Goal: Task Accomplishment & Management: Manage account settings

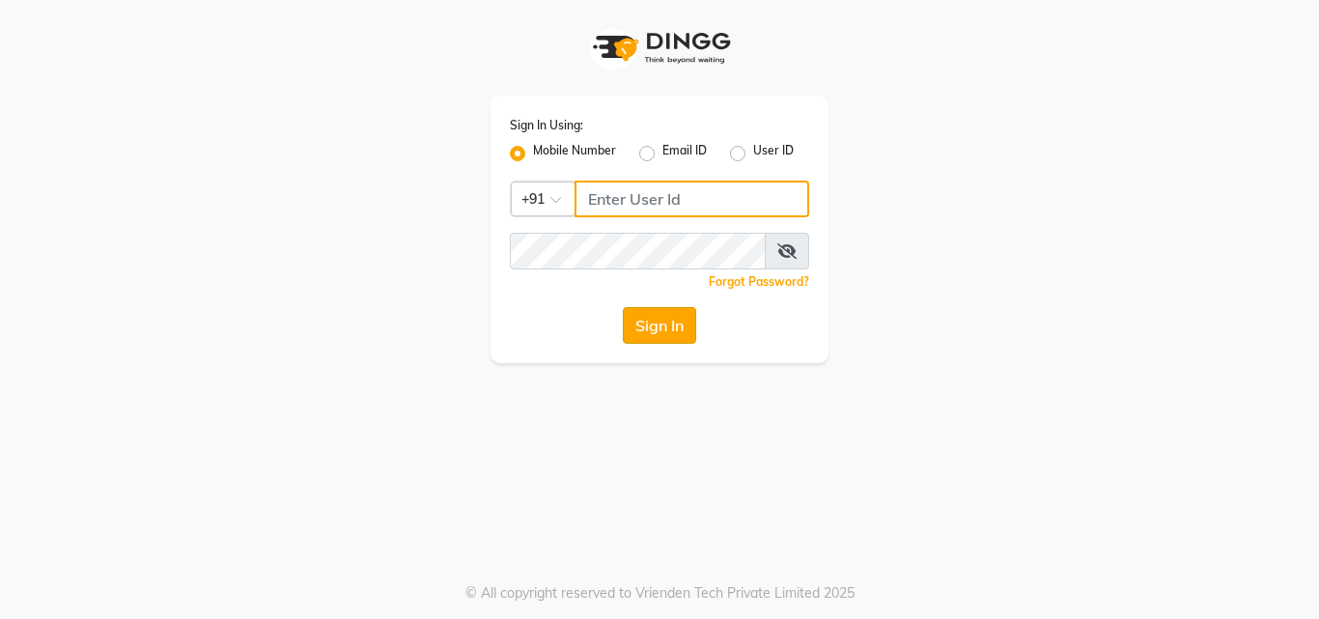
type input "9560069622"
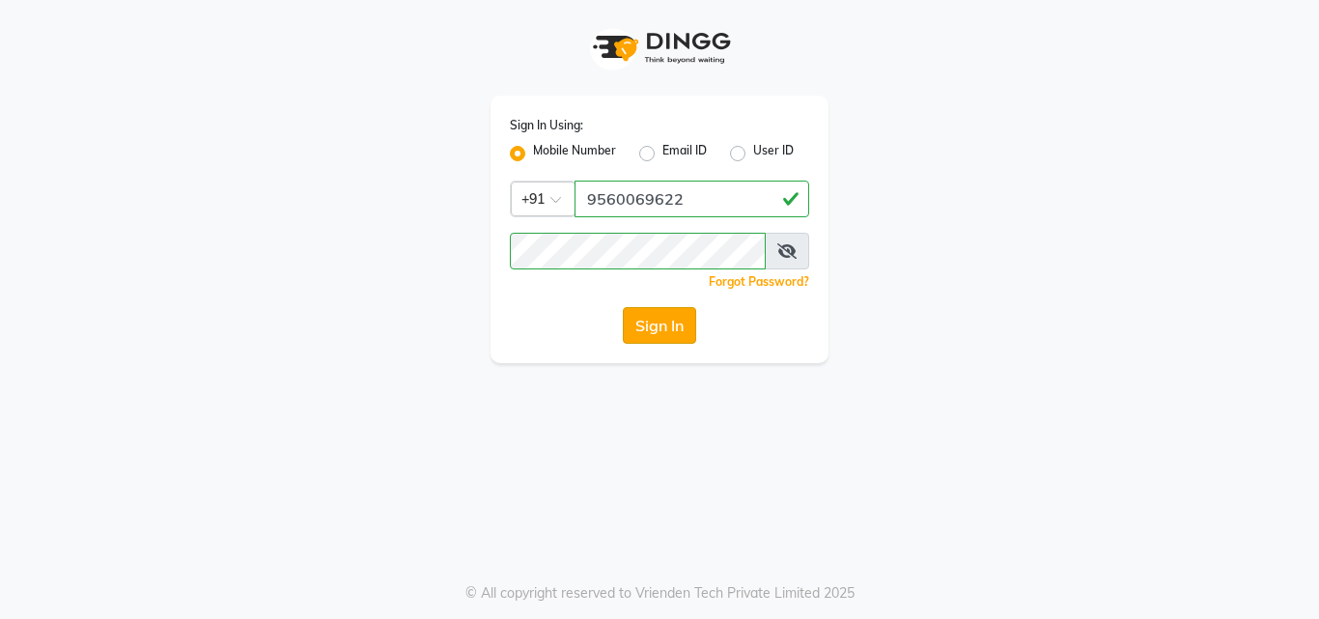
click at [672, 337] on button "Sign In" at bounding box center [659, 325] width 73 height 37
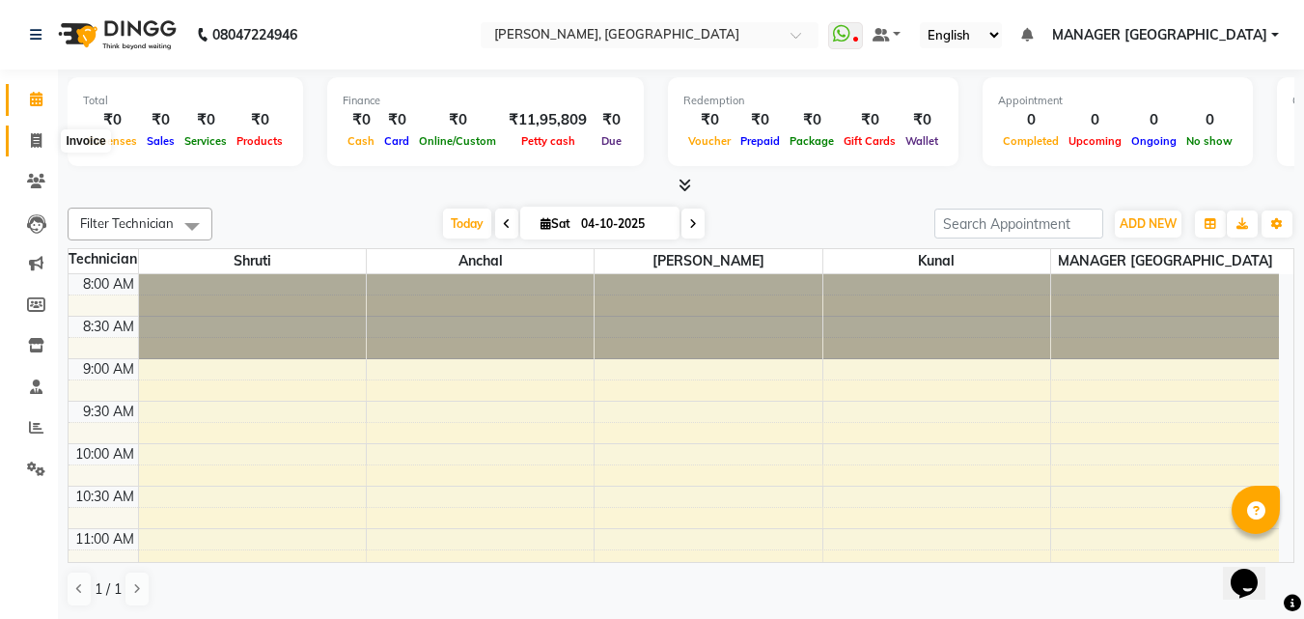
click at [33, 140] on icon at bounding box center [36, 140] width 11 height 14
select select "3755"
select select "service"
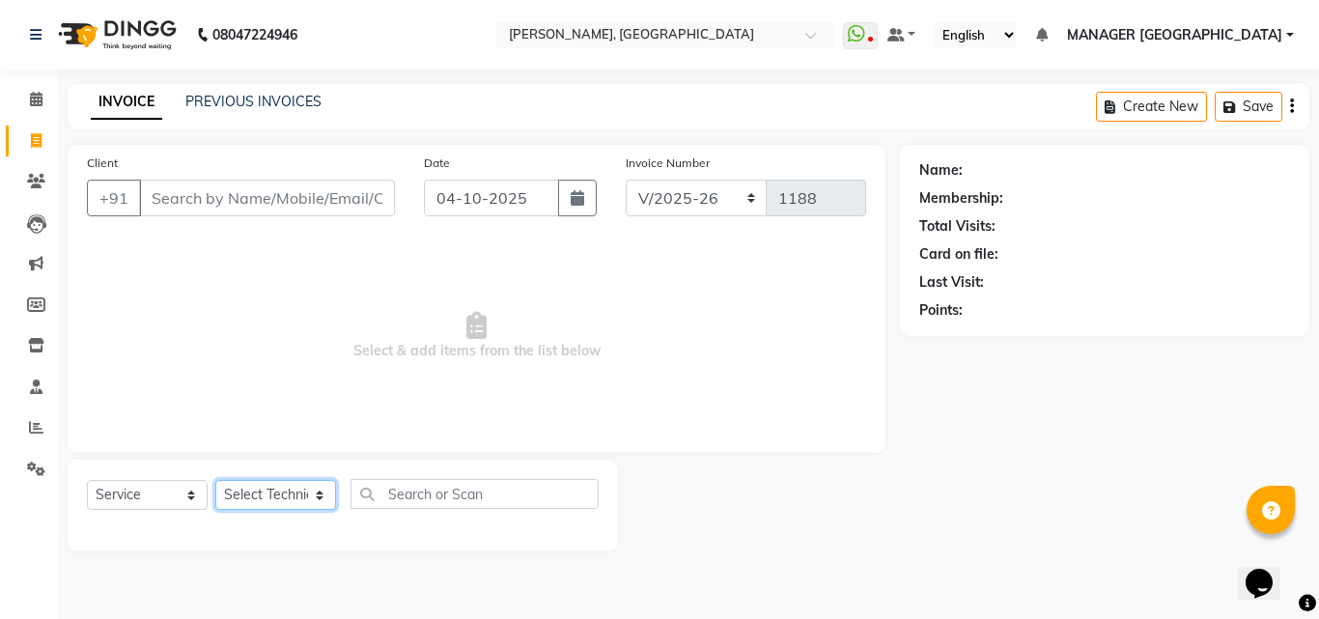
click at [304, 487] on select "Select Technician [PERSON_NAME] MANAGER GREEN [PERSON_NAME]" at bounding box center [275, 495] width 121 height 30
select select "80823"
click at [215, 480] on select "Select Technician [PERSON_NAME] MANAGER GREEN [PERSON_NAME]" at bounding box center [275, 495] width 121 height 30
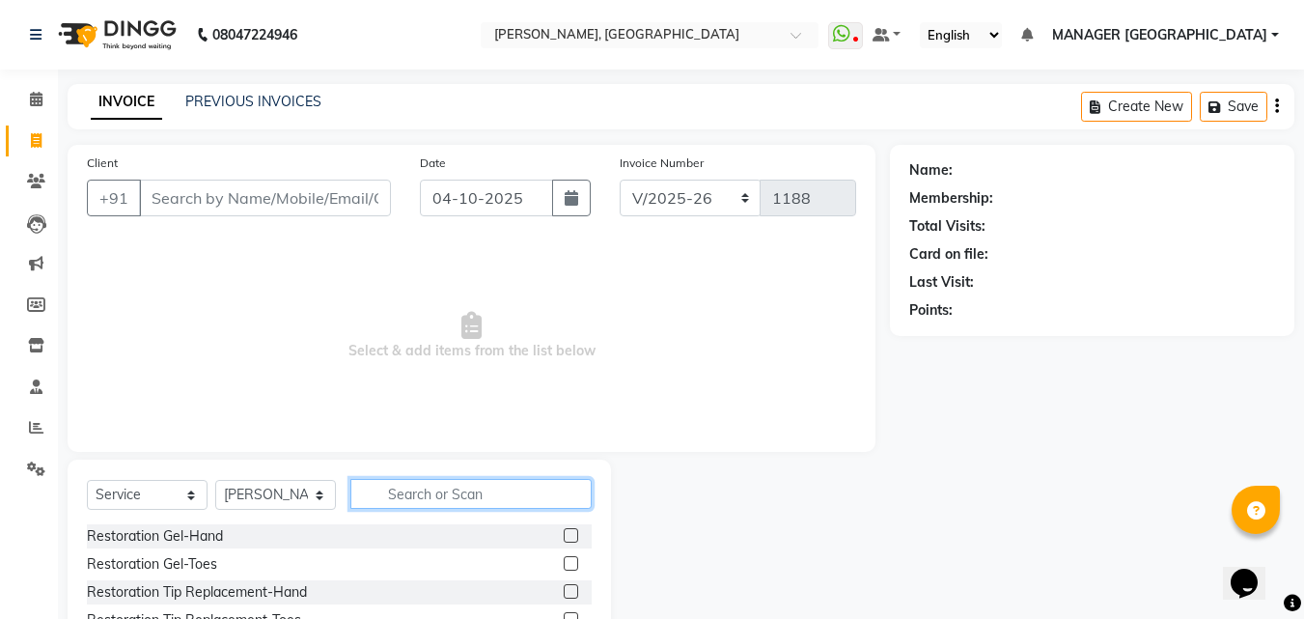
click at [397, 485] on input "text" at bounding box center [470, 494] width 241 height 30
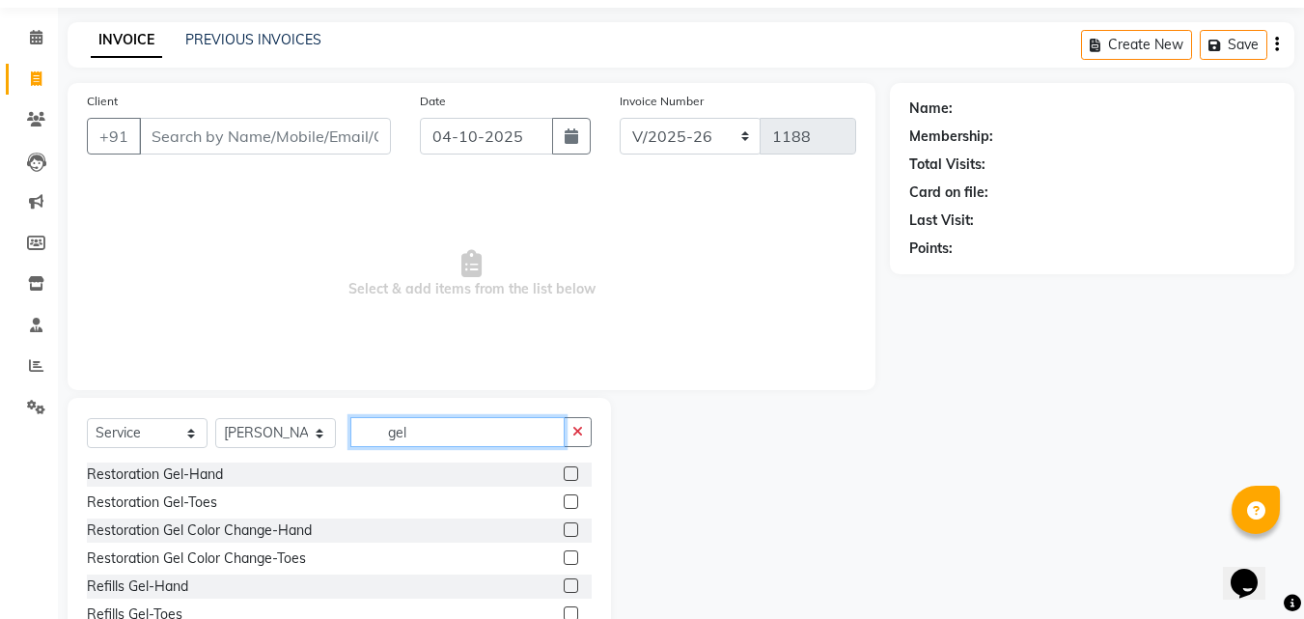
scroll to position [64, 0]
type input "gel"
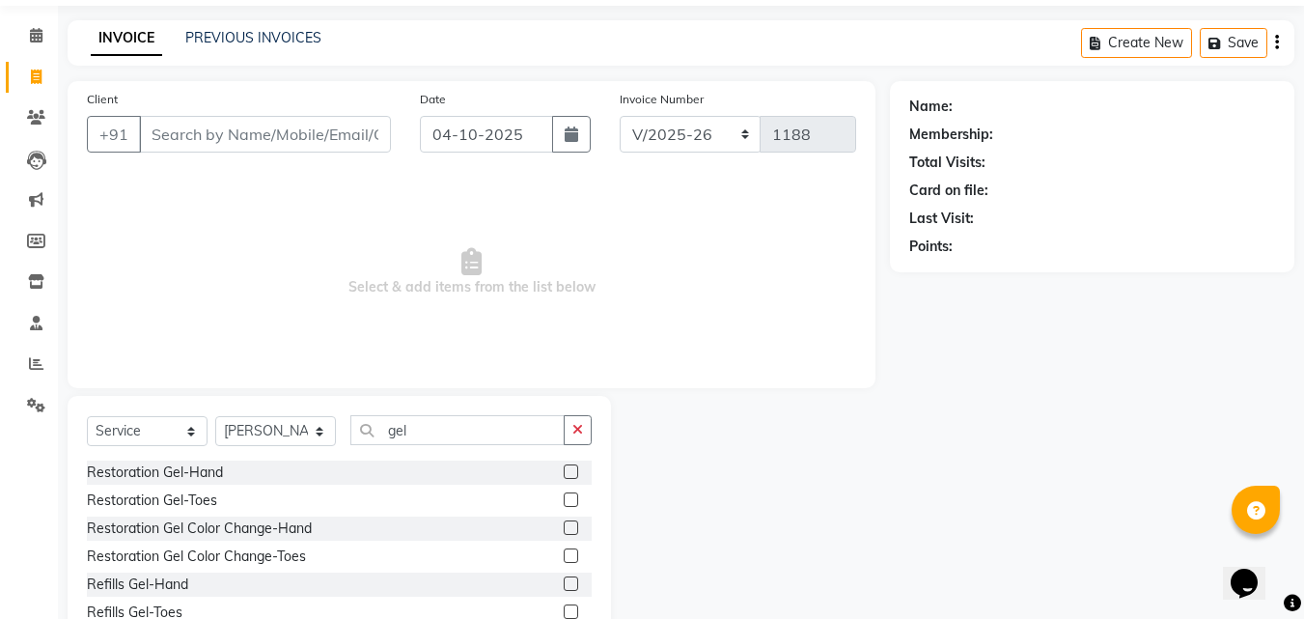
click at [679, 403] on div at bounding box center [750, 538] width 279 height 285
click at [304, 423] on select "Select Technician [PERSON_NAME] MANAGER GREEN [PERSON_NAME]" at bounding box center [275, 431] width 121 height 30
select select "60471"
click at [215, 416] on select "Select Technician [PERSON_NAME] MANAGER GREEN [PERSON_NAME]" at bounding box center [275, 431] width 121 height 30
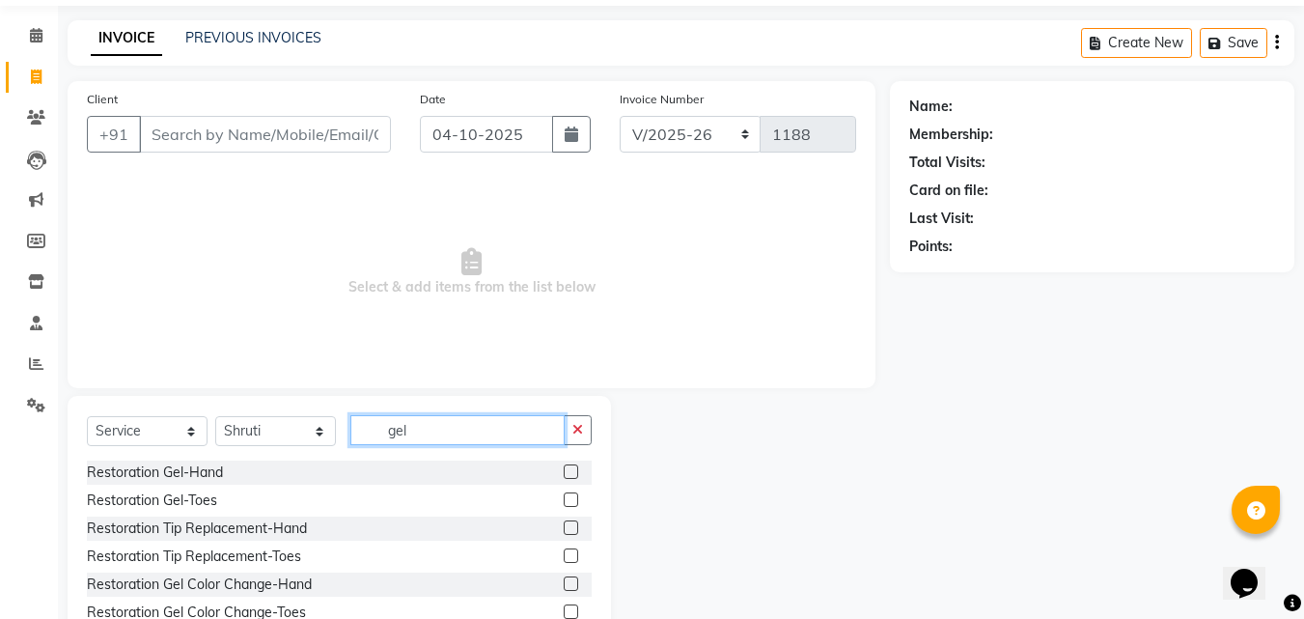
click at [491, 426] on input "gel" at bounding box center [457, 430] width 214 height 30
click at [363, 434] on input "gel" at bounding box center [457, 430] width 214 height 30
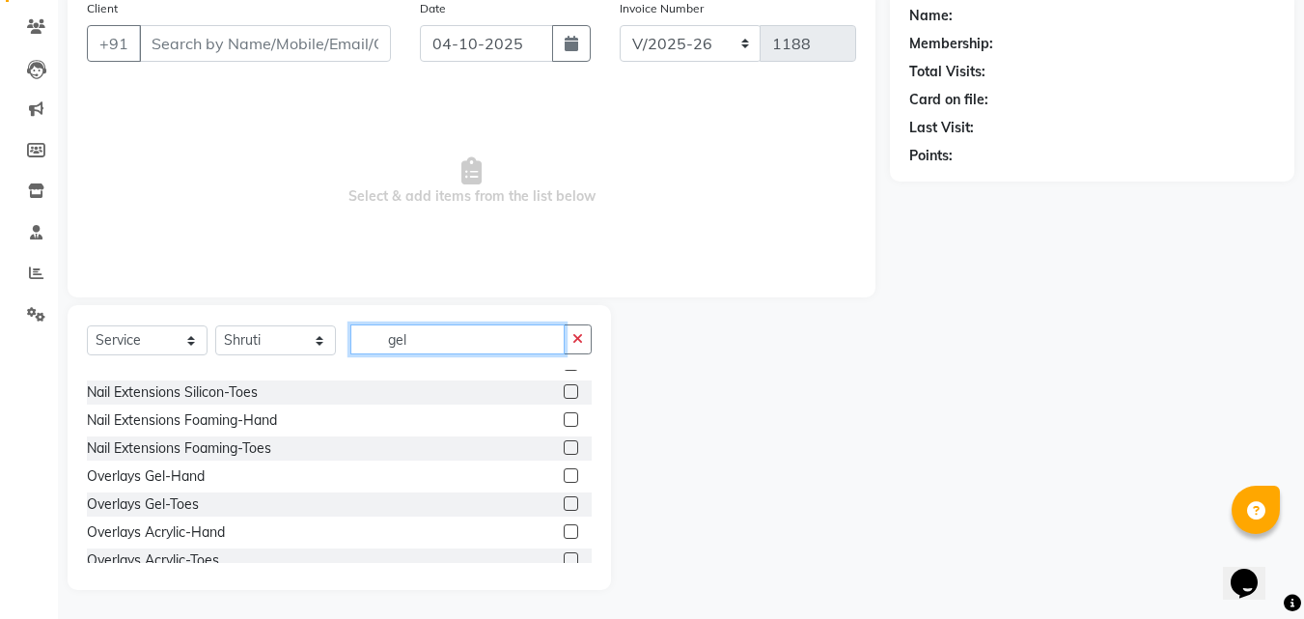
scroll to position [1351, 0]
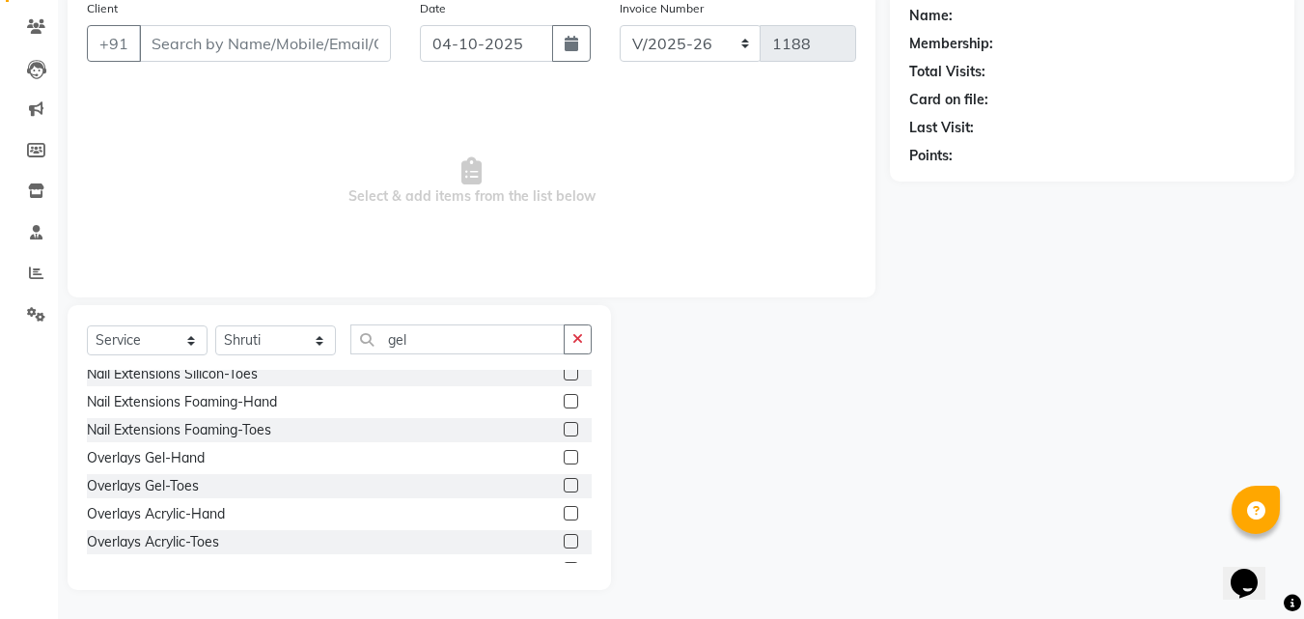
click at [564, 458] on label at bounding box center [571, 457] width 14 height 14
click at [564, 458] on input "checkbox" at bounding box center [570, 458] width 13 height 13
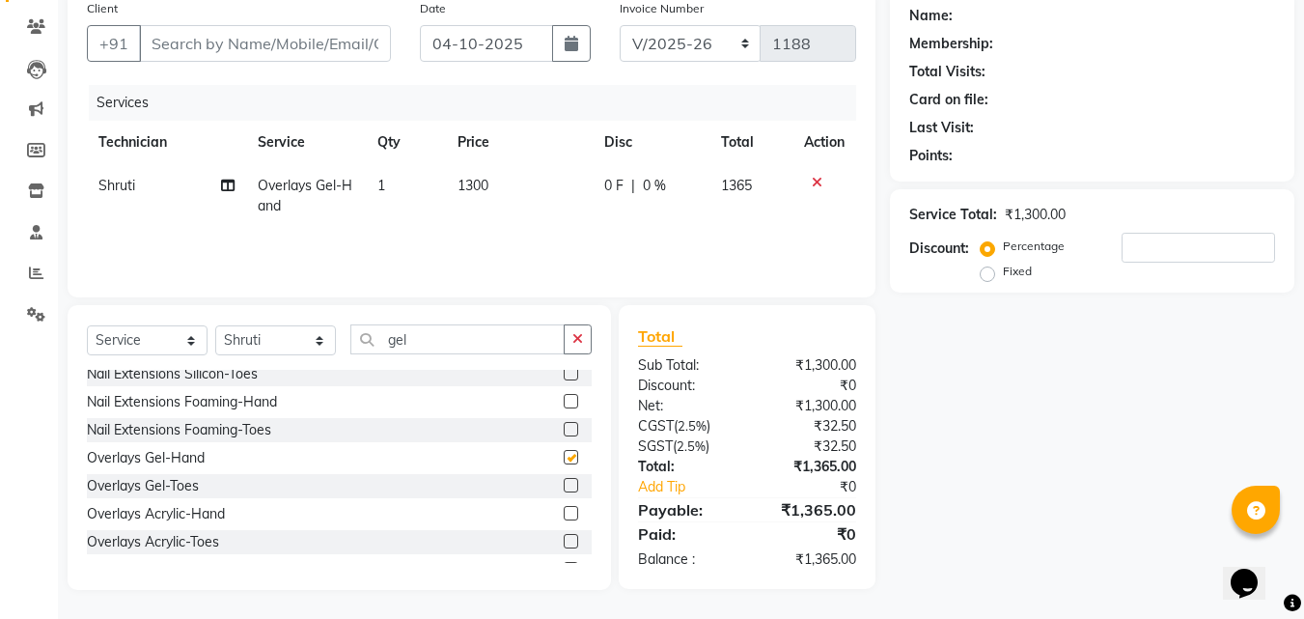
checkbox input "false"
click at [469, 171] on td "1300" at bounding box center [519, 196] width 147 height 64
select select "60471"
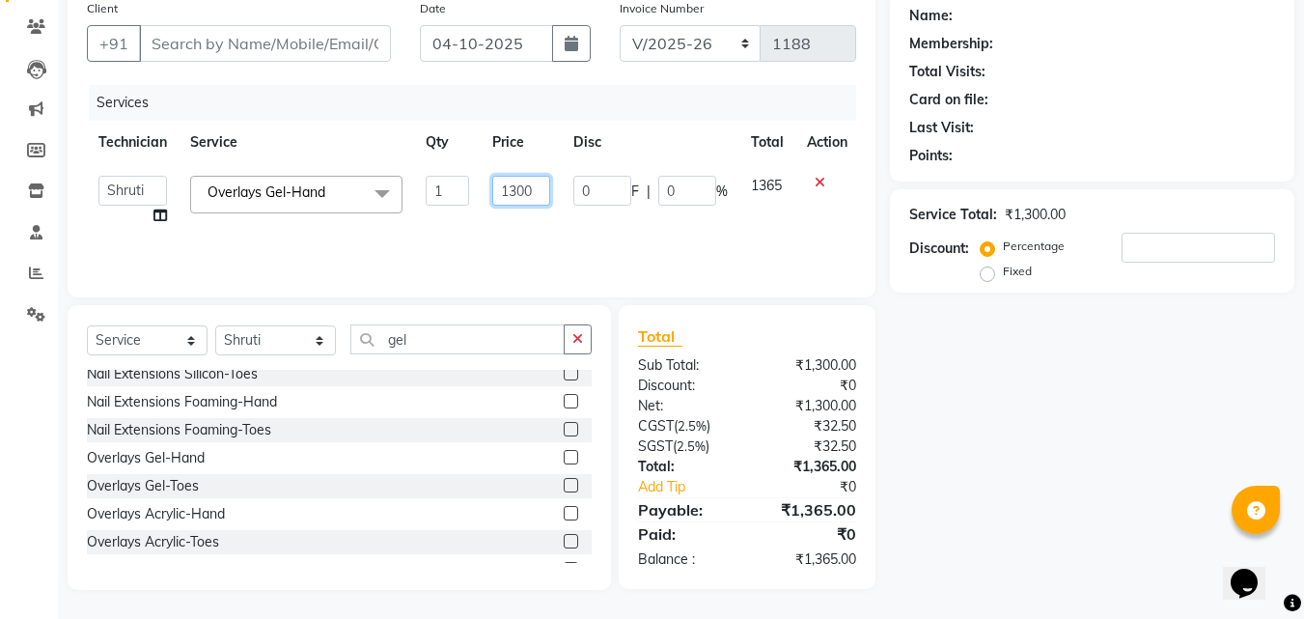
click at [514, 184] on input "1300" at bounding box center [521, 191] width 58 height 30
type input "900"
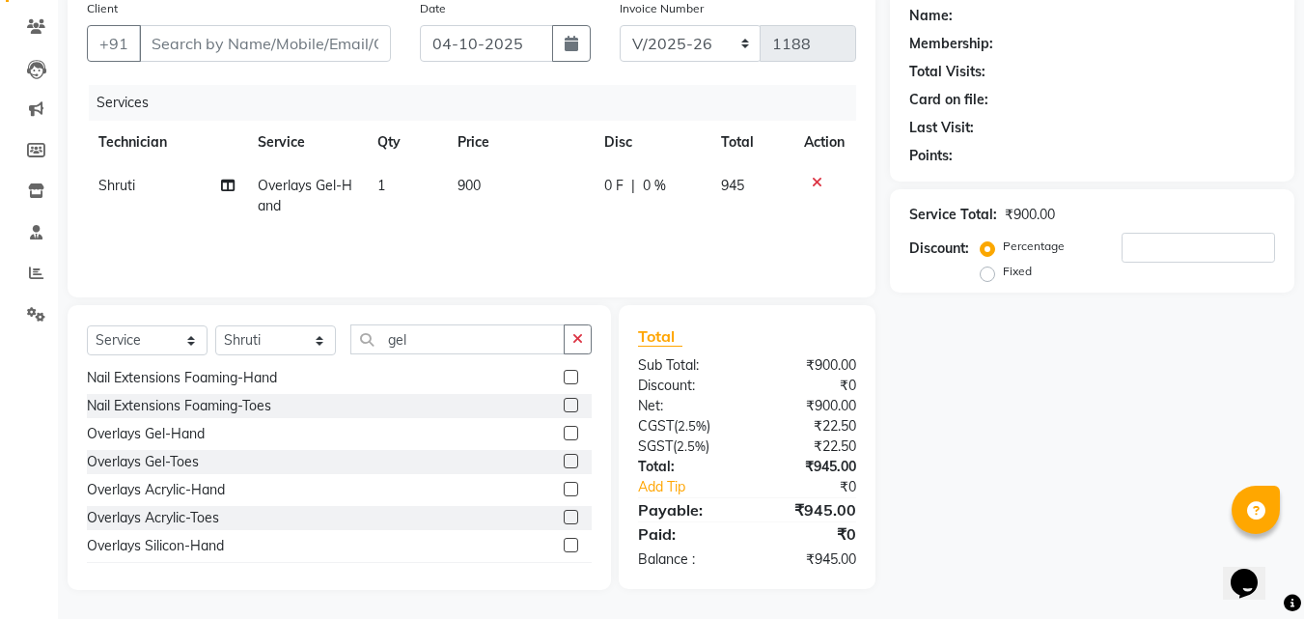
click at [431, 494] on div "Overlays Acrylic-Hand" at bounding box center [339, 490] width 505 height 24
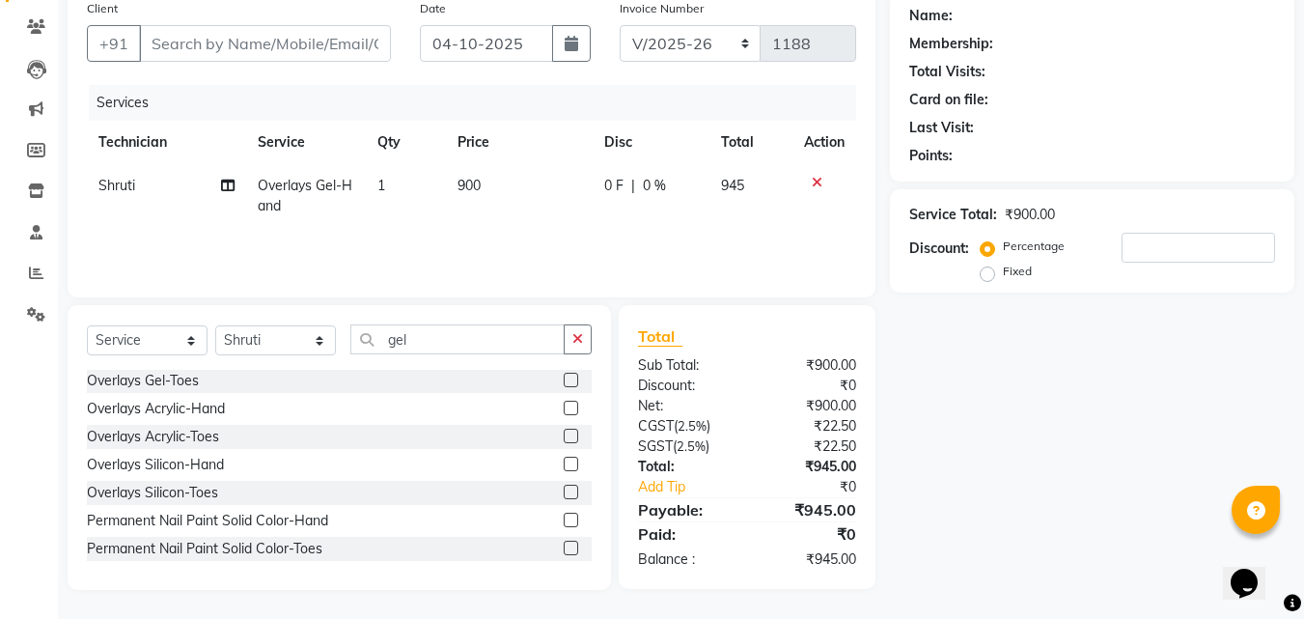
scroll to position [1460, 0]
click at [448, 320] on div "Select Service Product Membership Package Voucher Prepaid Gift Card Select Tech…" at bounding box center [339, 447] width 543 height 285
click at [564, 518] on label at bounding box center [571, 517] width 14 height 14
click at [564, 518] on input "checkbox" at bounding box center [570, 518] width 13 height 13
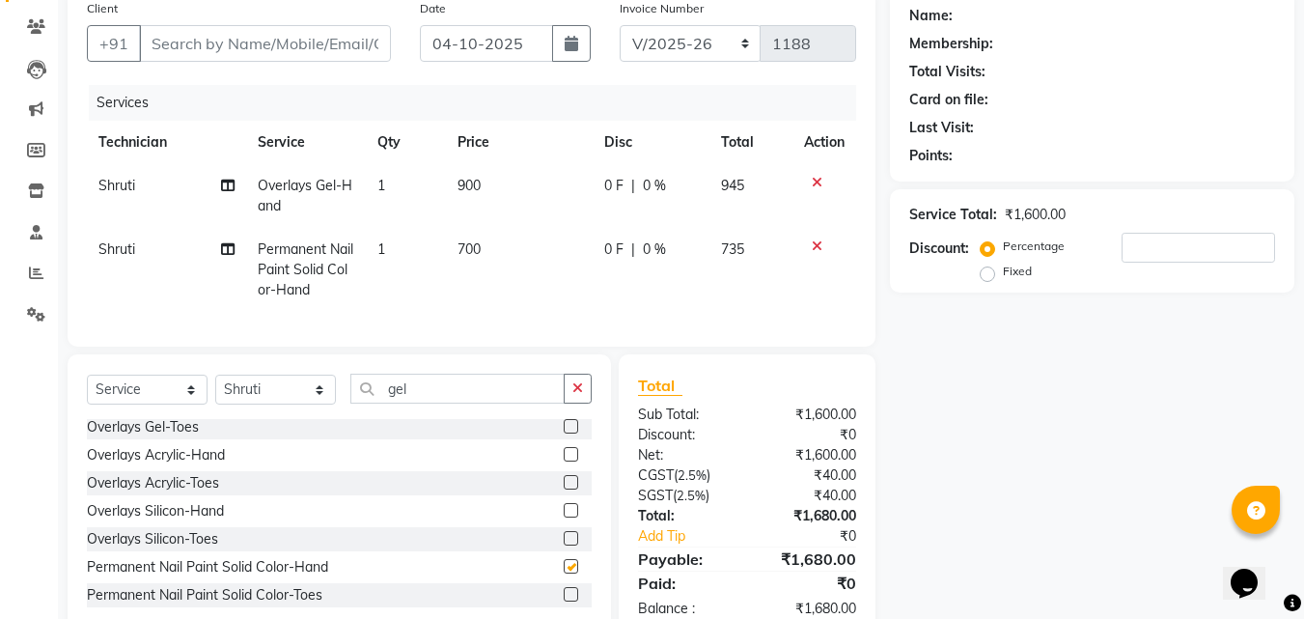
checkbox input "false"
click at [475, 243] on span "700" at bounding box center [469, 248] width 23 height 17
select select "60471"
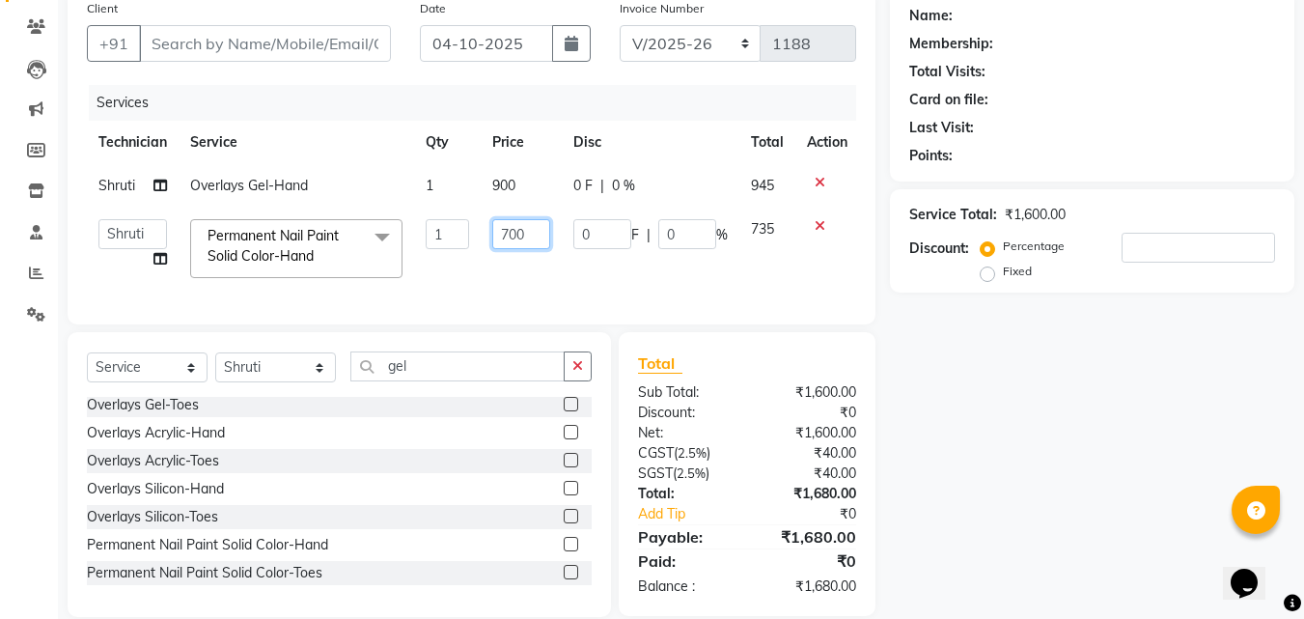
click at [505, 231] on input "700" at bounding box center [521, 234] width 58 height 30
type input "500"
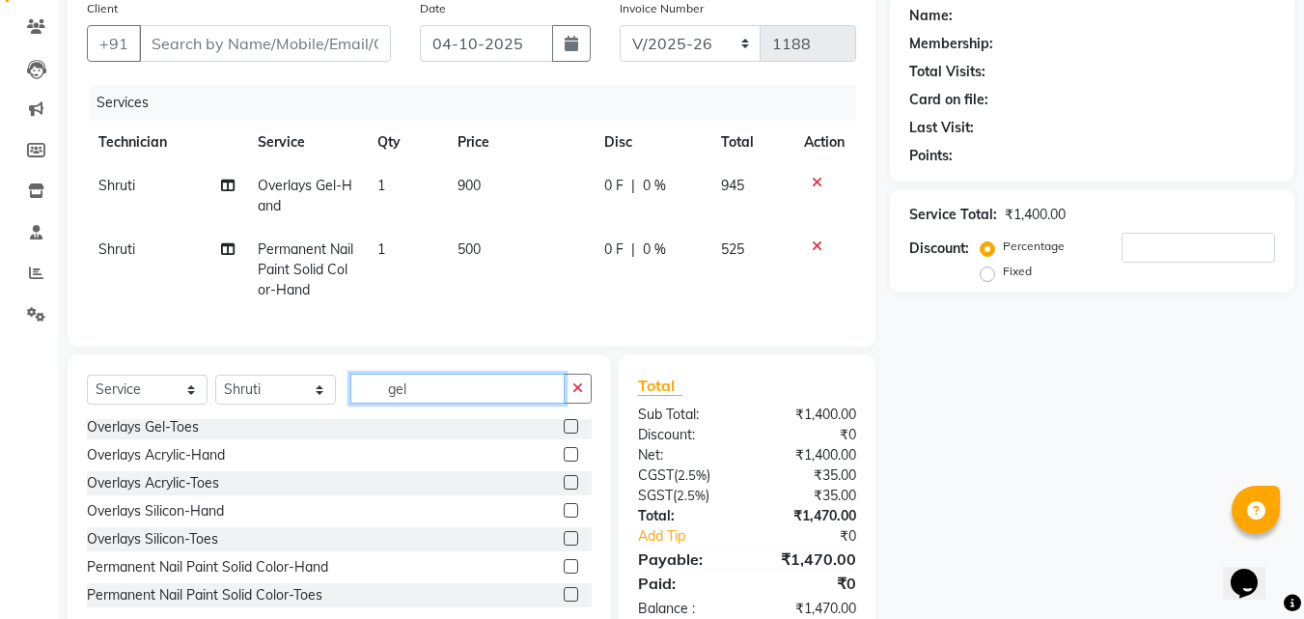
click at [426, 387] on div "Select Service Product Membership Package Voucher Prepaid Gift Card Select Tech…" at bounding box center [339, 496] width 543 height 285
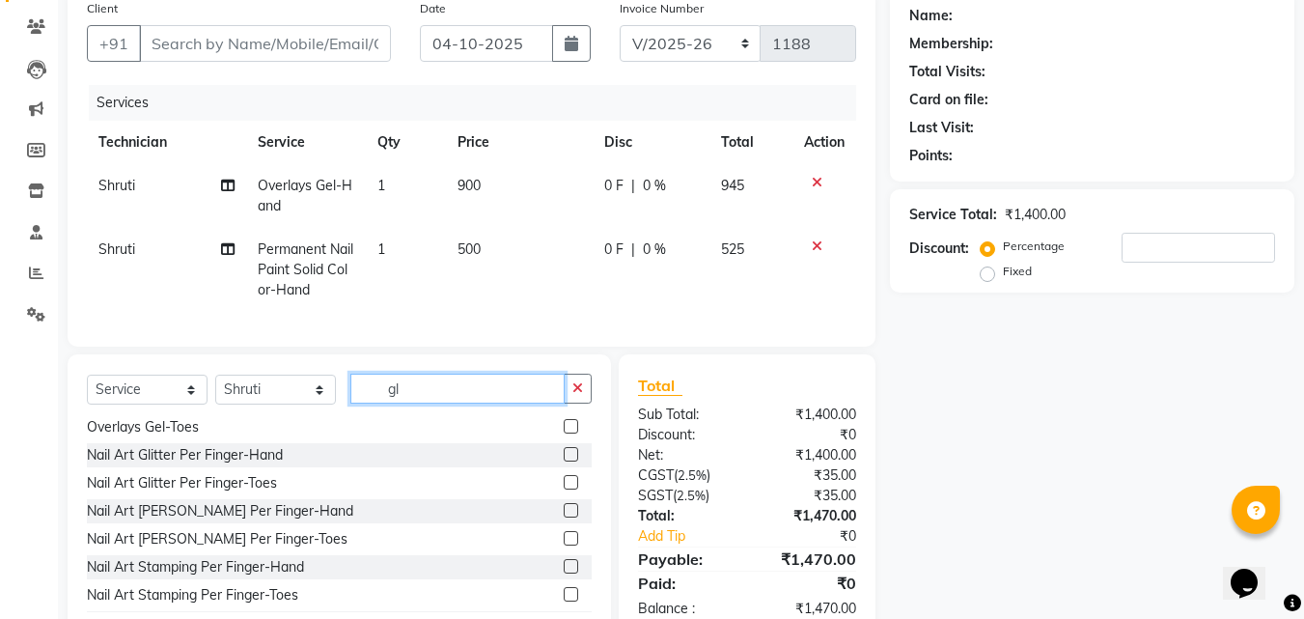
scroll to position [0, 0]
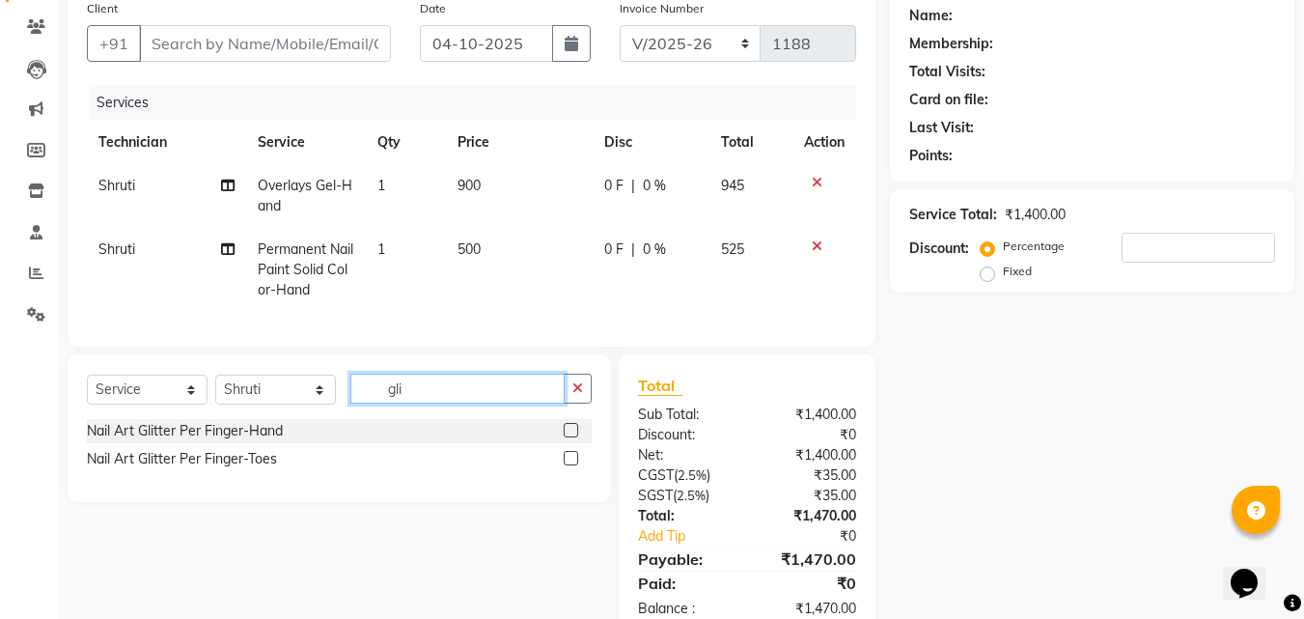
type input "gli"
click at [567, 437] on label at bounding box center [571, 430] width 14 height 14
click at [567, 437] on input "checkbox" at bounding box center [570, 431] width 13 height 13
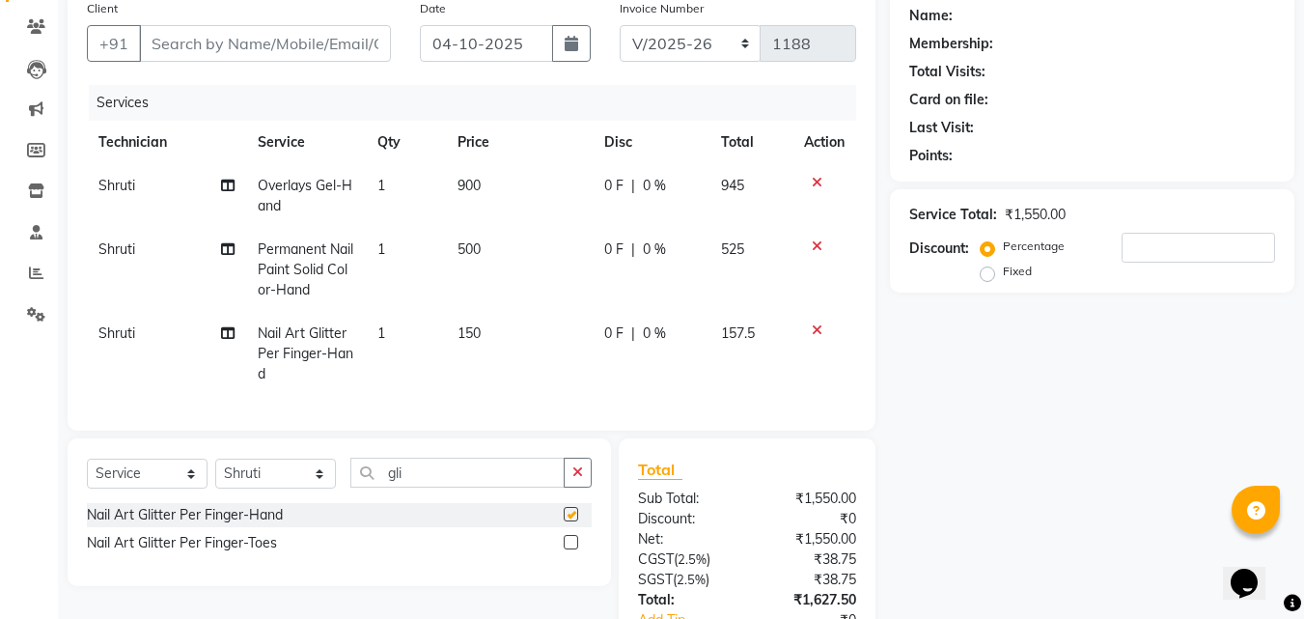
checkbox input "false"
click at [495, 324] on td "150" at bounding box center [519, 354] width 147 height 84
select select "60471"
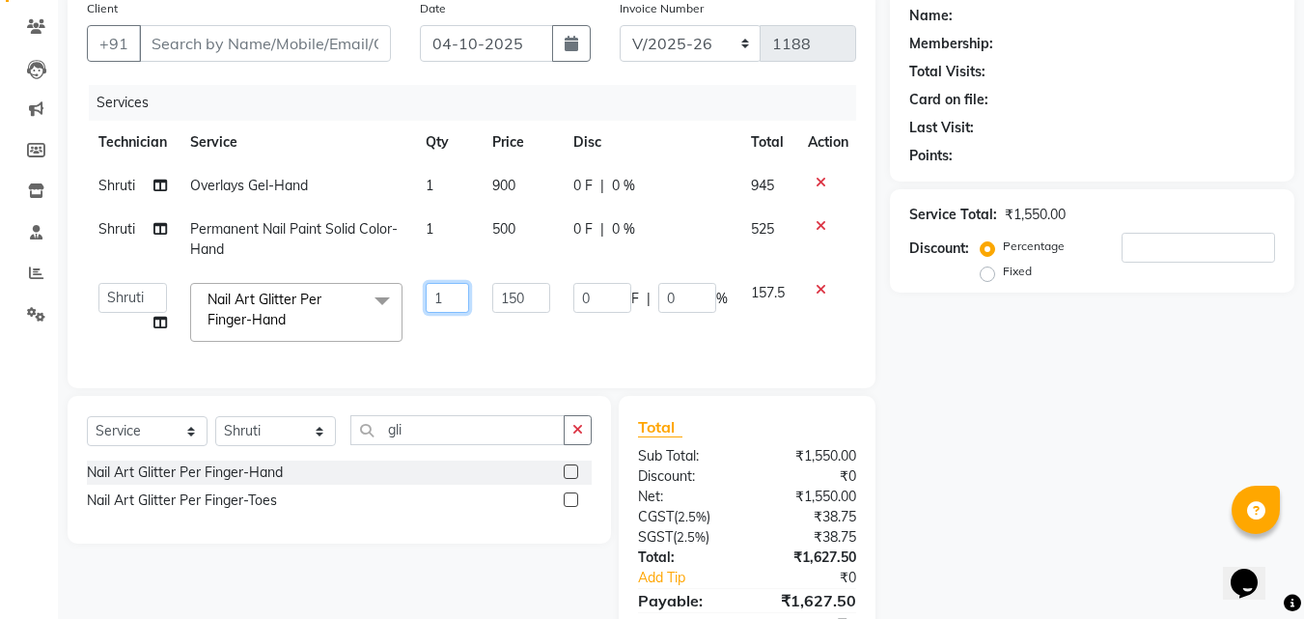
click at [446, 297] on input "1" at bounding box center [447, 298] width 43 height 30
type input "2"
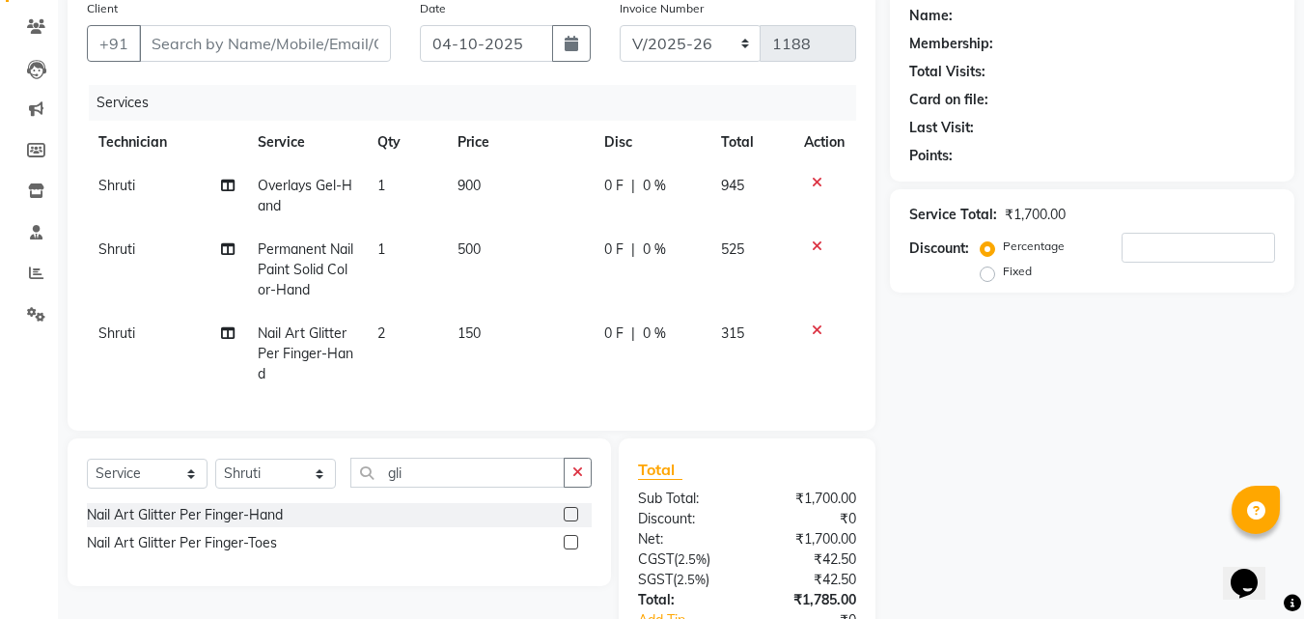
click at [924, 463] on div "Name: Membership: Total Visits: Card on file: Last Visit: Points: Service Total…" at bounding box center [1099, 356] width 419 height 732
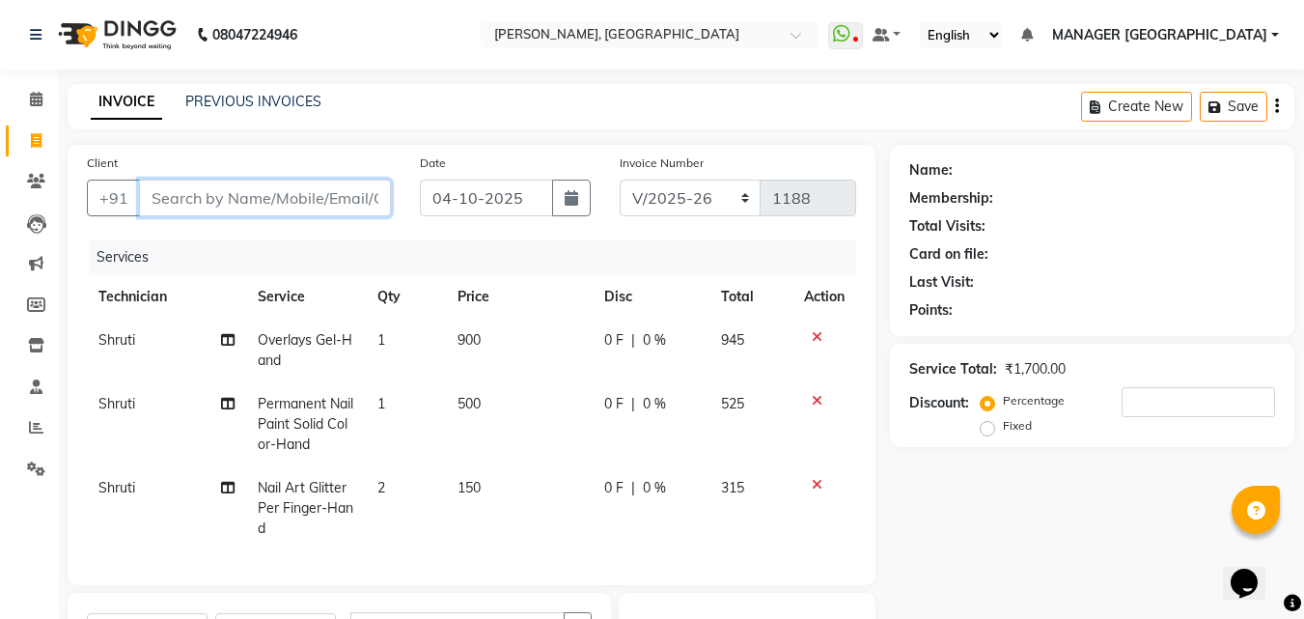
click at [278, 198] on input "Client" at bounding box center [265, 198] width 252 height 37
type input "9"
type input "0"
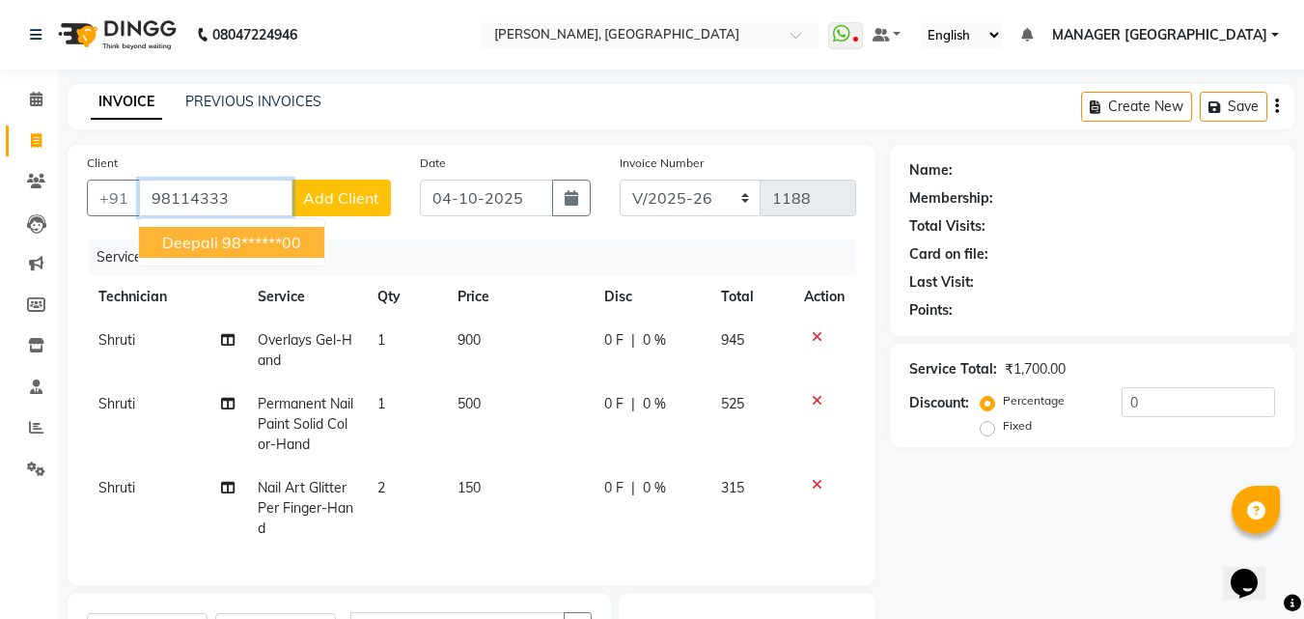
click at [236, 243] on ngb-highlight "98******00" at bounding box center [261, 242] width 79 height 19
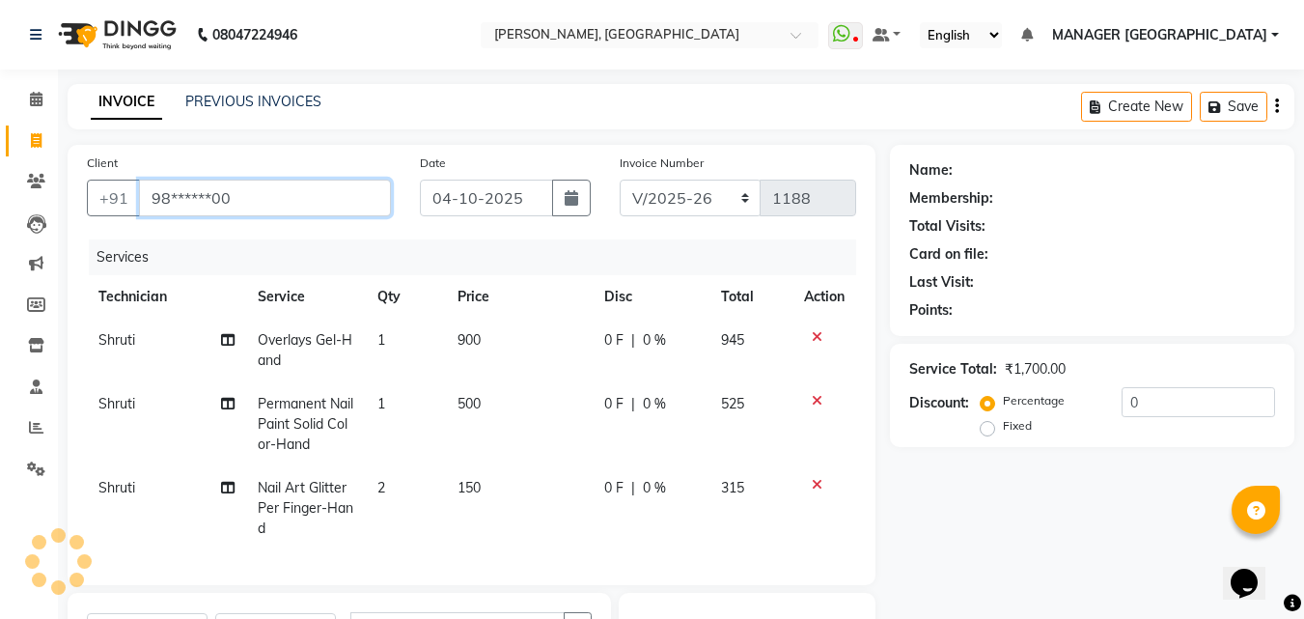
type input "98******00"
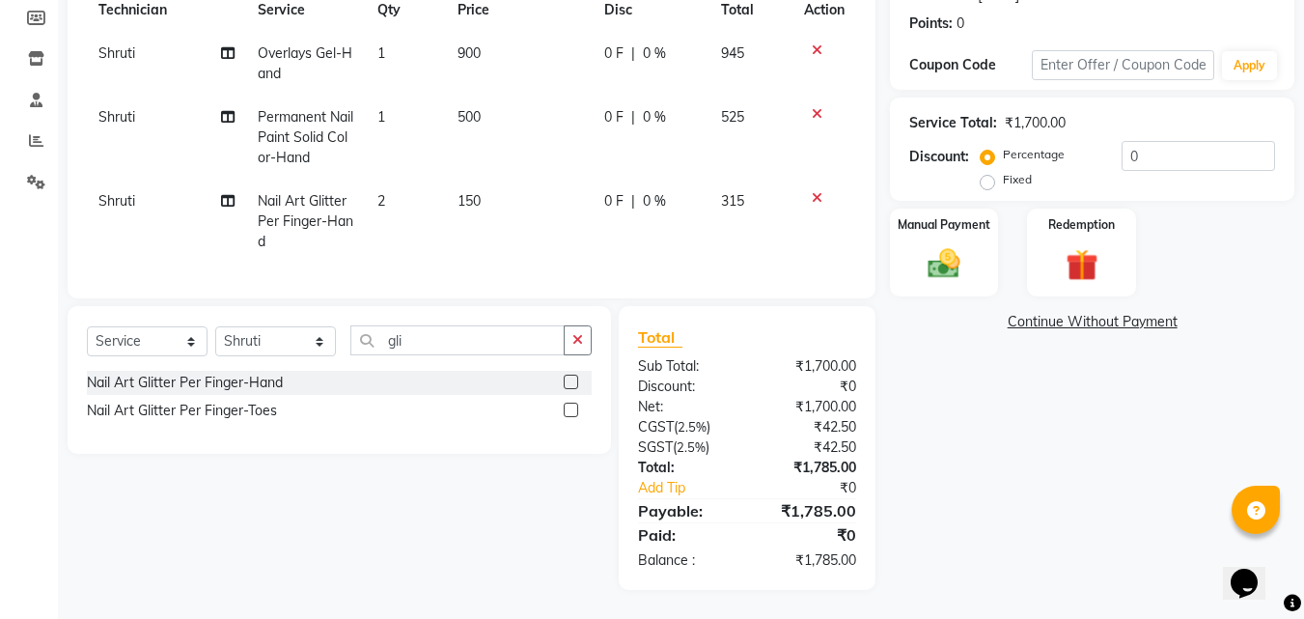
scroll to position [301, 0]
click at [990, 240] on div "Manual Payment" at bounding box center [944, 253] width 113 height 92
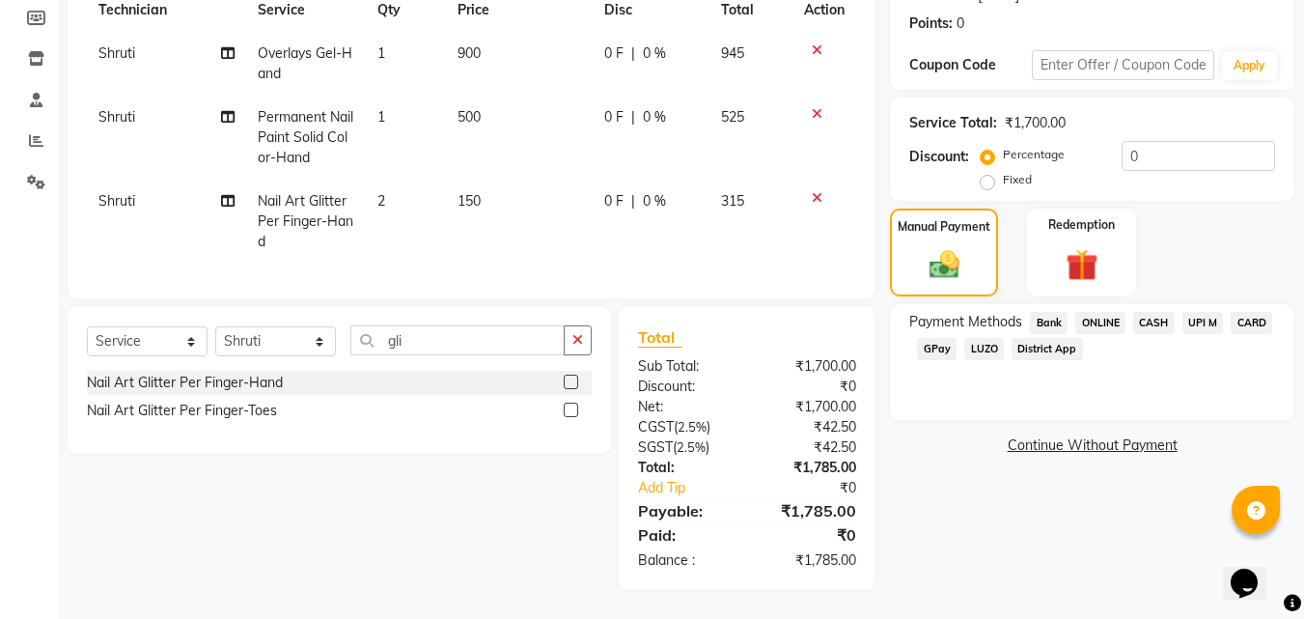
click at [1112, 312] on span "ONLINE" at bounding box center [1100, 323] width 50 height 22
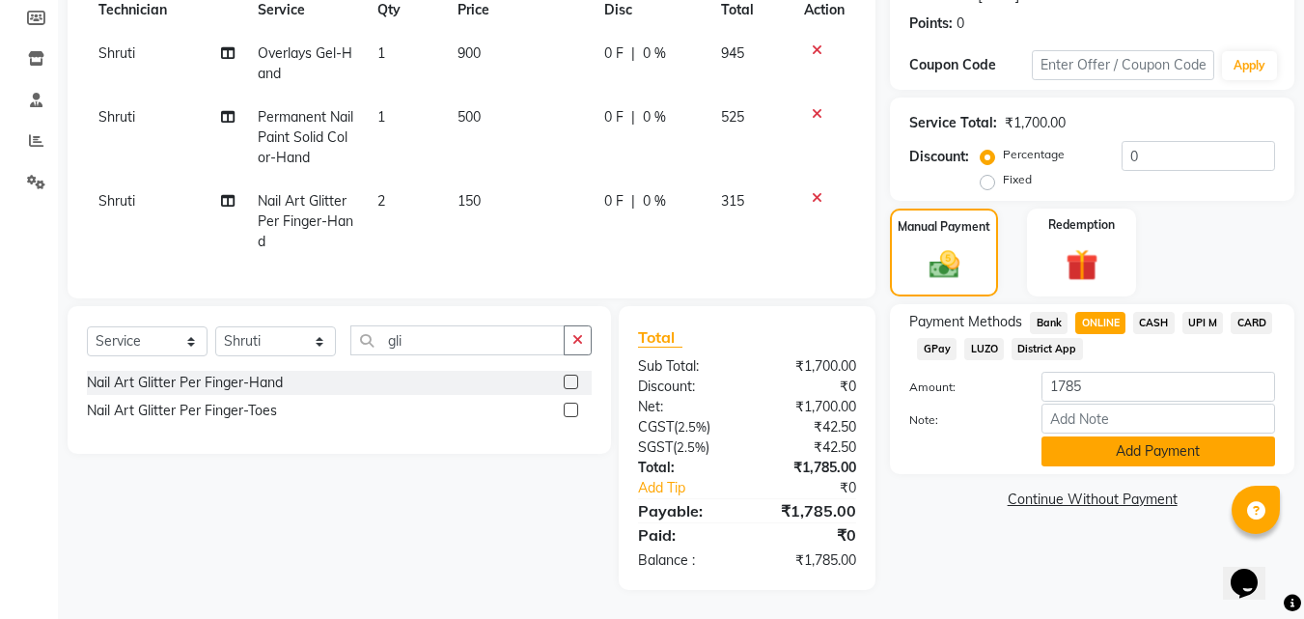
click at [1061, 449] on button "Add Payment" at bounding box center [1159, 451] width 234 height 30
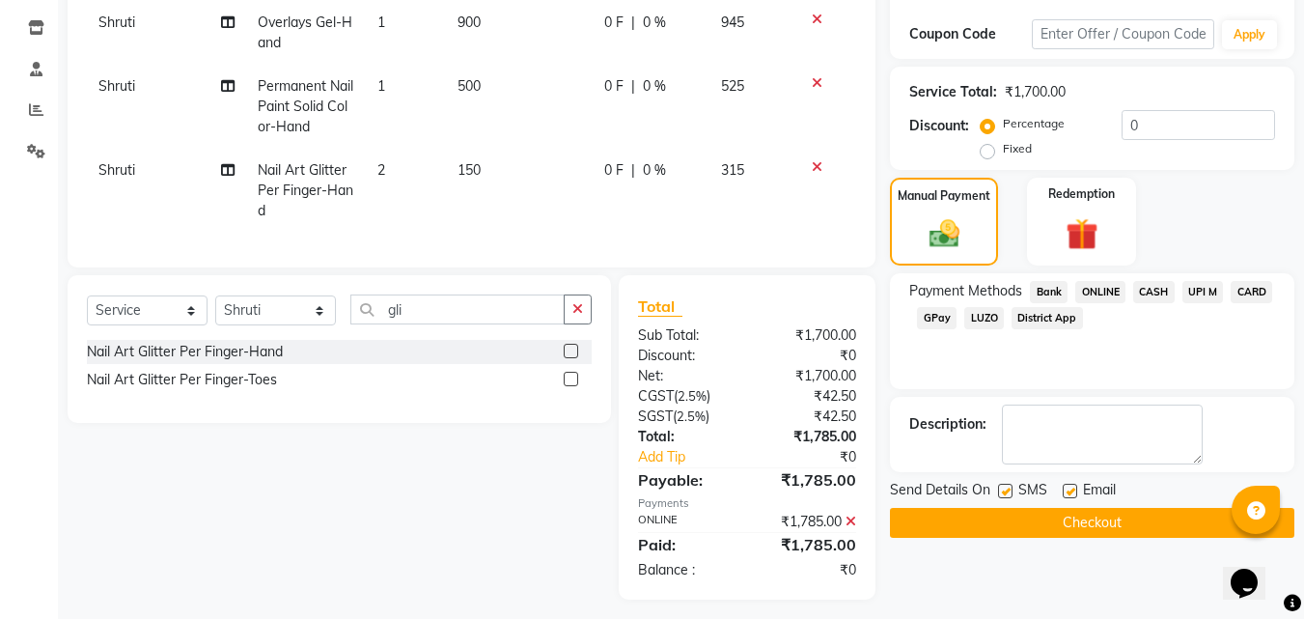
scroll to position [323, 0]
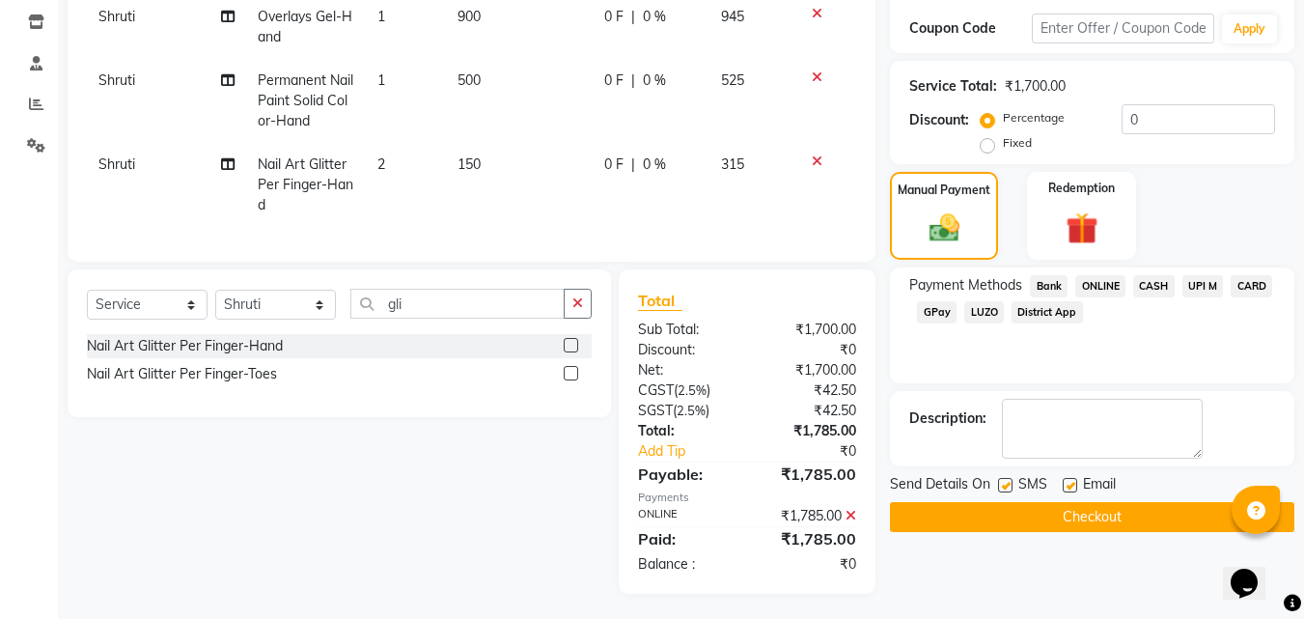
click at [1069, 512] on button "Checkout" at bounding box center [1092, 517] width 404 height 30
click at [1068, 516] on button "Checkout" at bounding box center [1092, 517] width 404 height 30
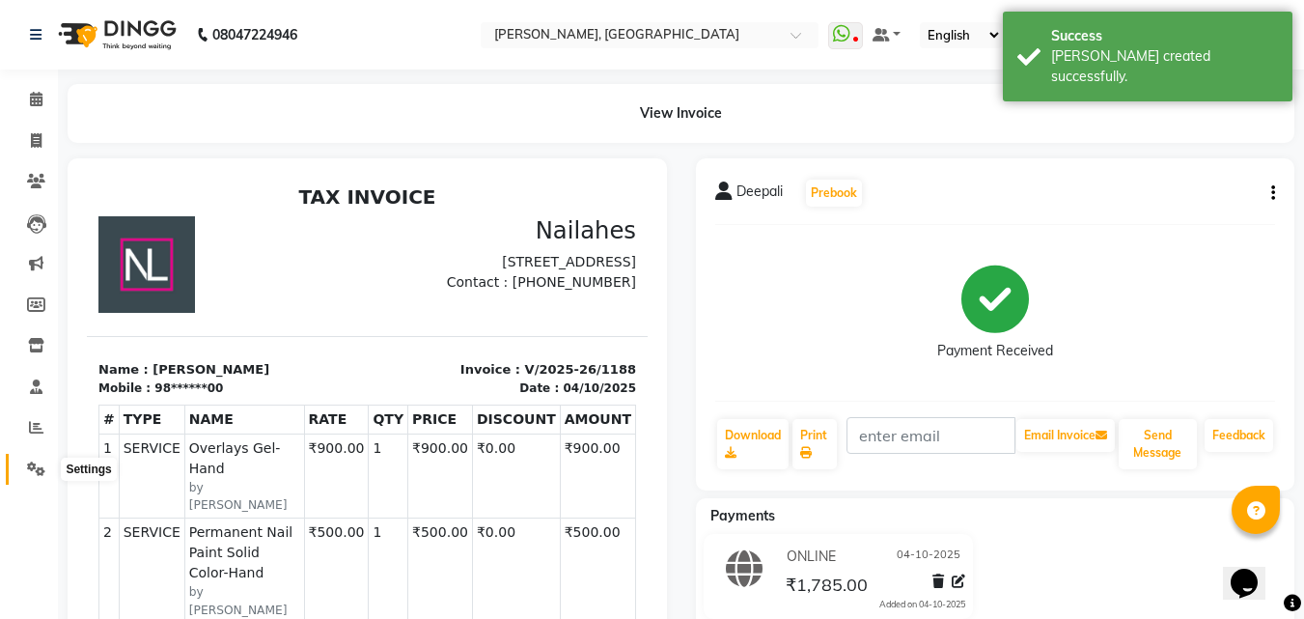
click at [35, 461] on icon at bounding box center [36, 468] width 18 height 14
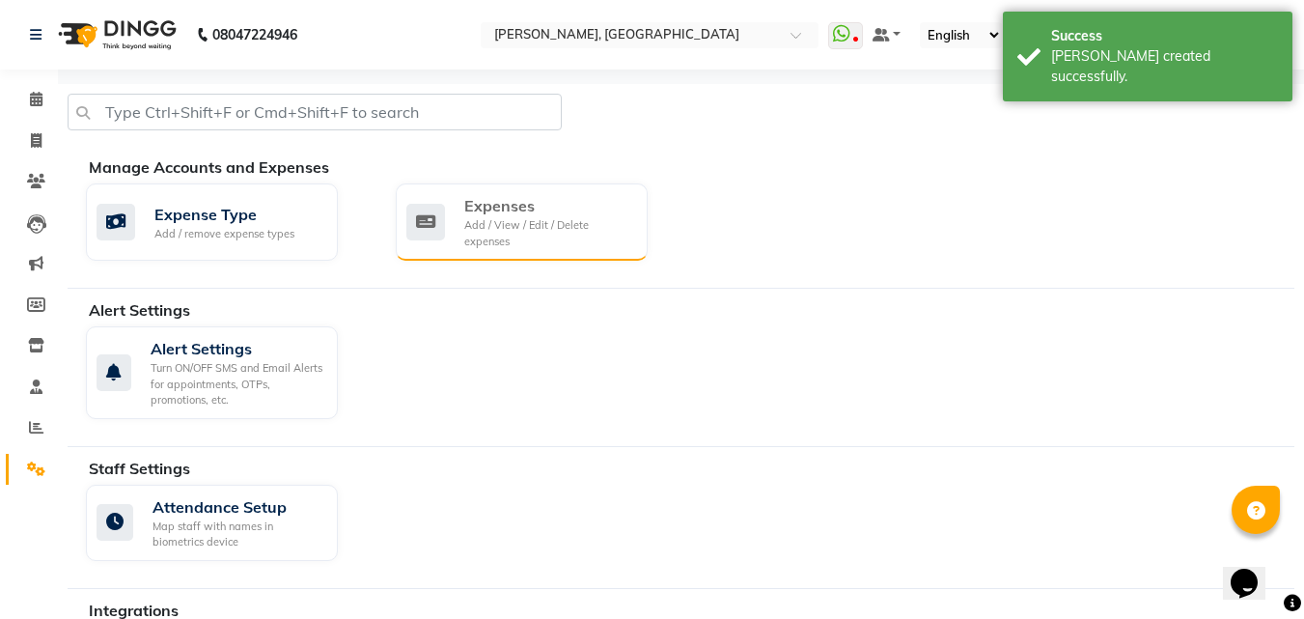
click at [459, 222] on div "Expenses Add / View / Edit / Delete expenses" at bounding box center [519, 221] width 226 height 55
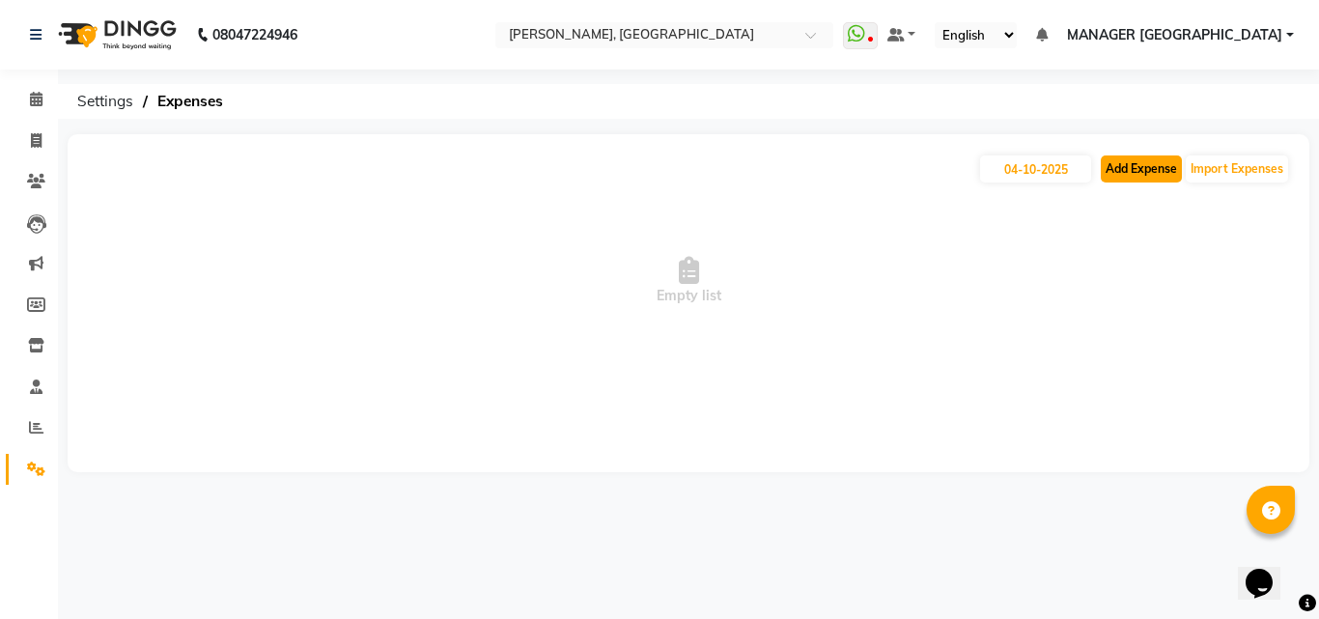
click at [1141, 176] on button "Add Expense" at bounding box center [1140, 168] width 81 height 27
select select "1"
select select "1927"
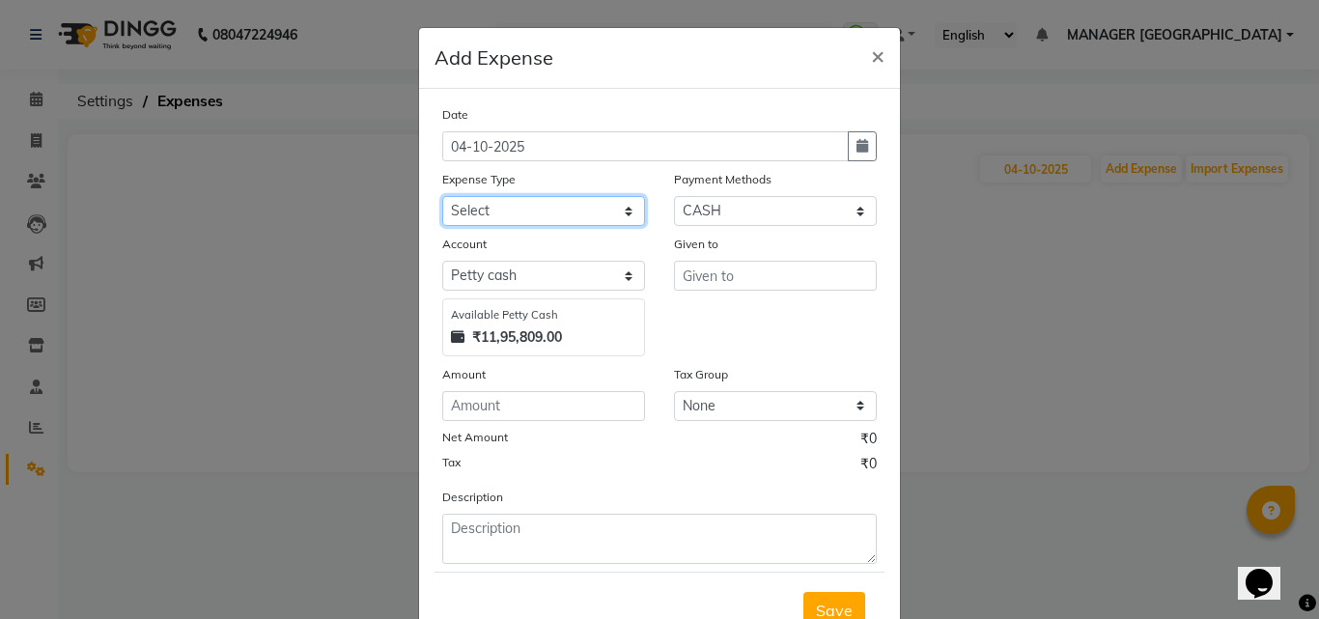
click at [584, 209] on select "Select acetone Advance Salary bank deposite Battery cell BBMP Beauty products B…" at bounding box center [543, 211] width 203 height 30
click at [442, 196] on select "Select acetone Advance Salary bank deposite Battery cell BBMP Beauty products B…" at bounding box center [543, 211] width 203 height 30
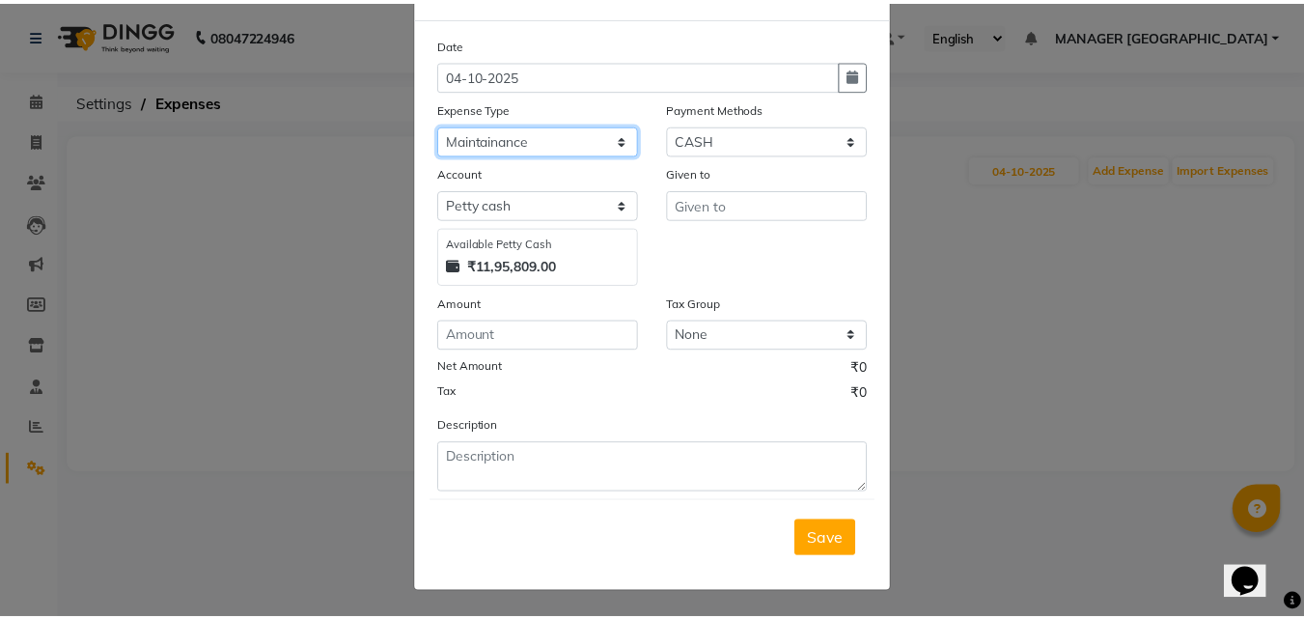
scroll to position [72, 0]
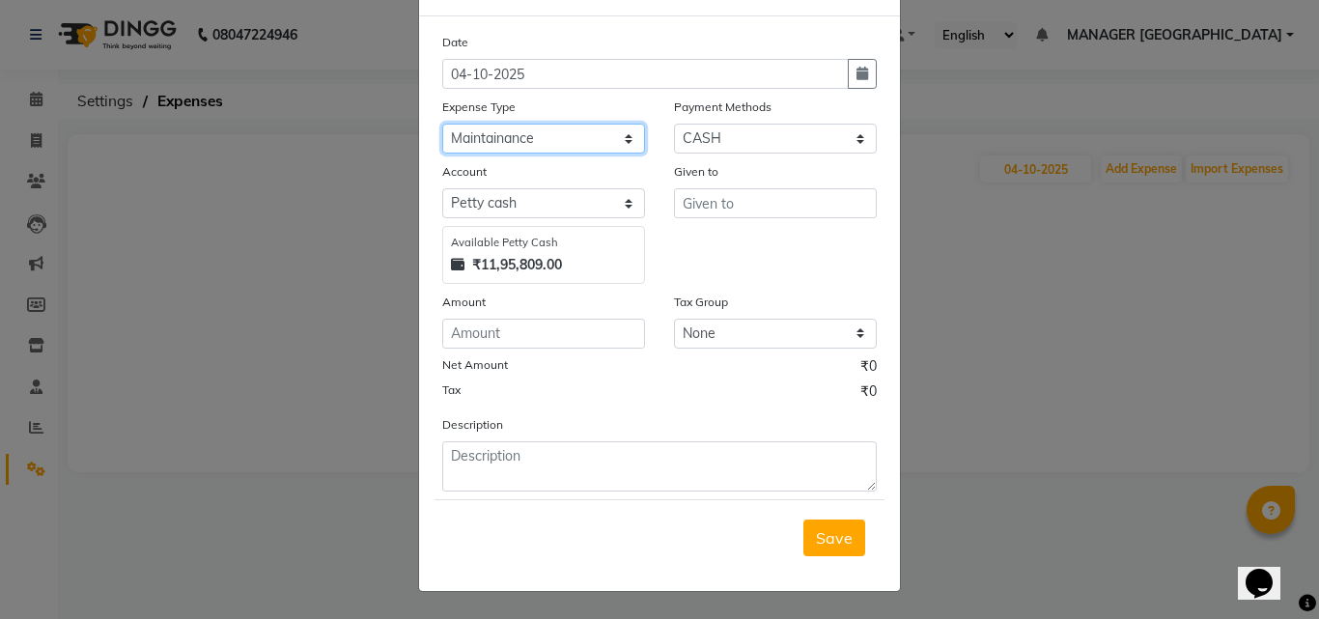
click at [553, 149] on select "Select acetone Advance Salary bank deposite Battery cell BBMP Beauty products B…" at bounding box center [543, 139] width 203 height 30
select select "21438"
click at [442, 124] on select "Select acetone Advance Salary bank deposite Battery cell BBMP Beauty products B…" at bounding box center [543, 139] width 203 height 30
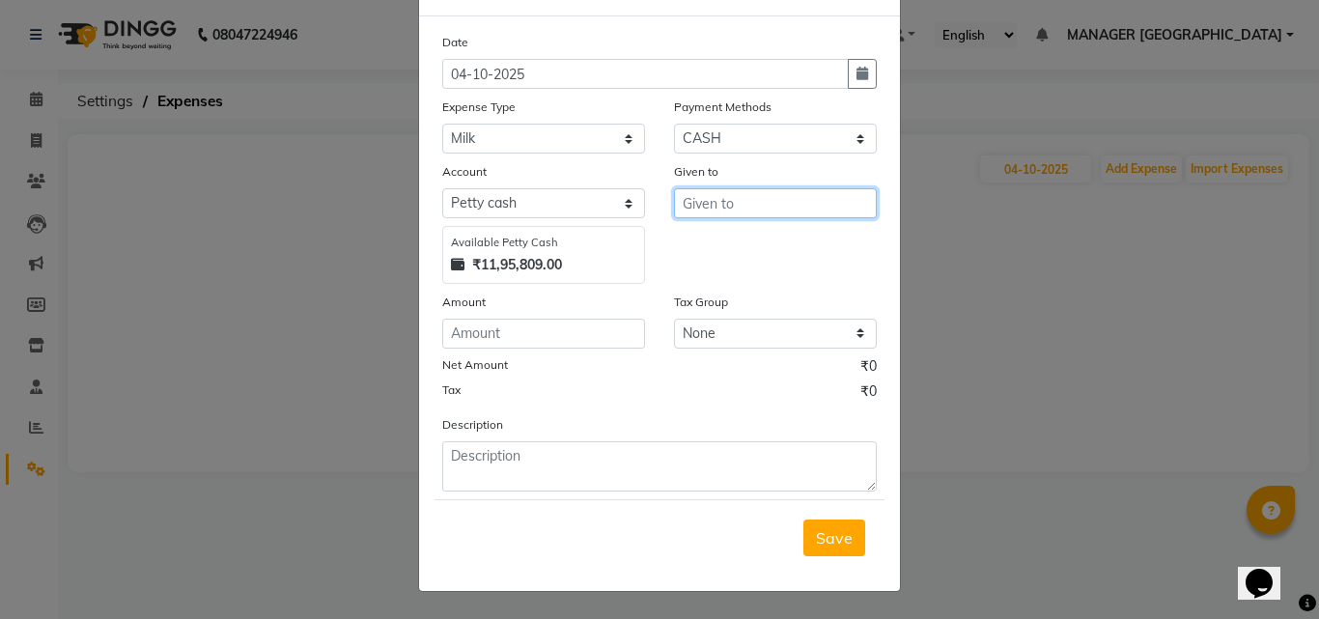
click at [678, 215] on input "text" at bounding box center [775, 203] width 203 height 30
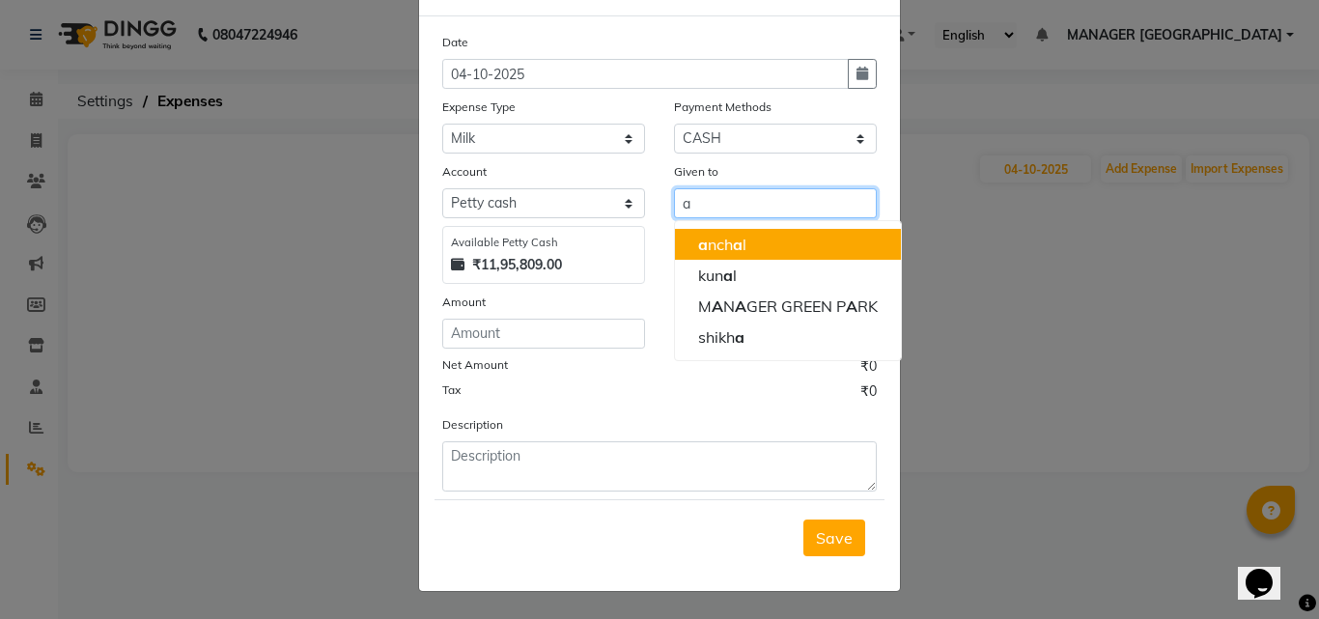
click at [700, 235] on ngb-highlight "a nch a l" at bounding box center [722, 244] width 48 height 19
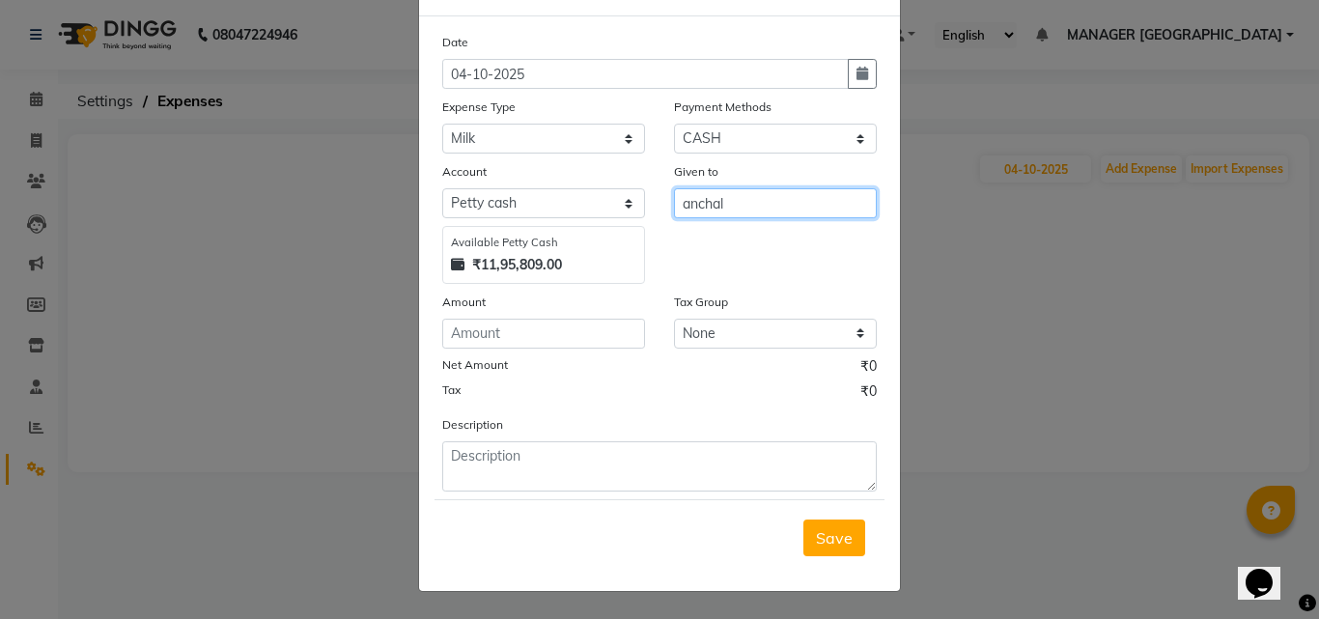
type input "anchal"
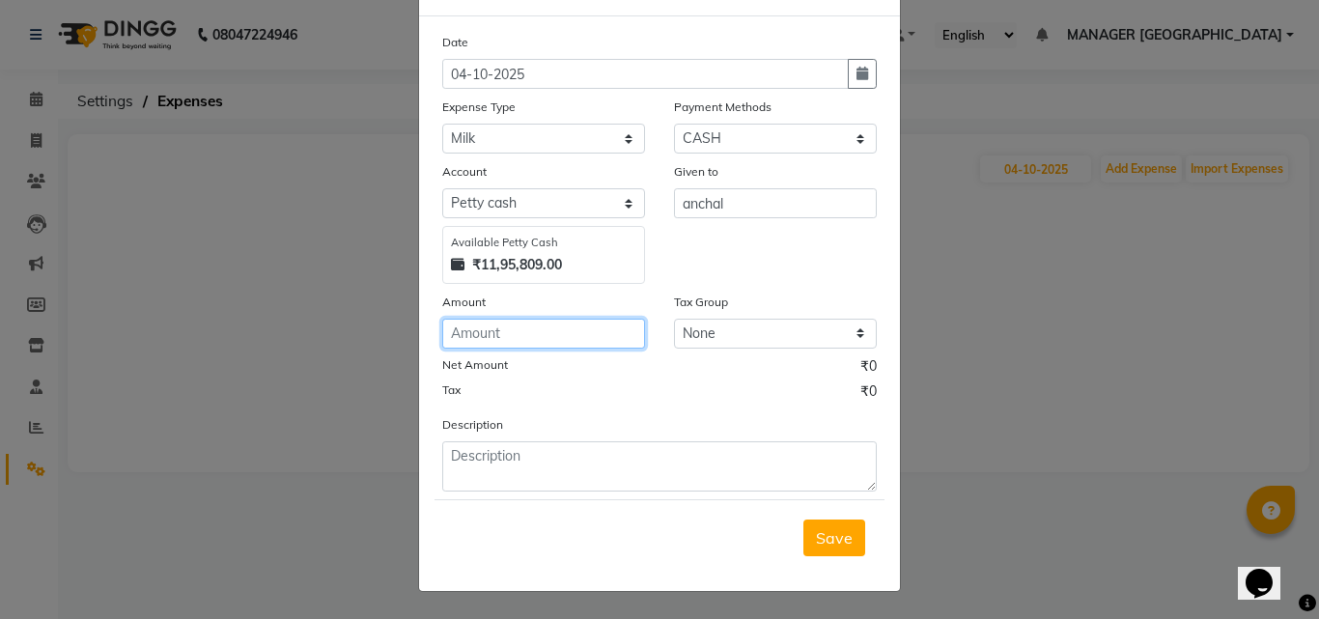
click at [602, 338] on input "number" at bounding box center [543, 334] width 203 height 30
type input "70"
click at [817, 532] on span "Save" at bounding box center [834, 537] width 37 height 19
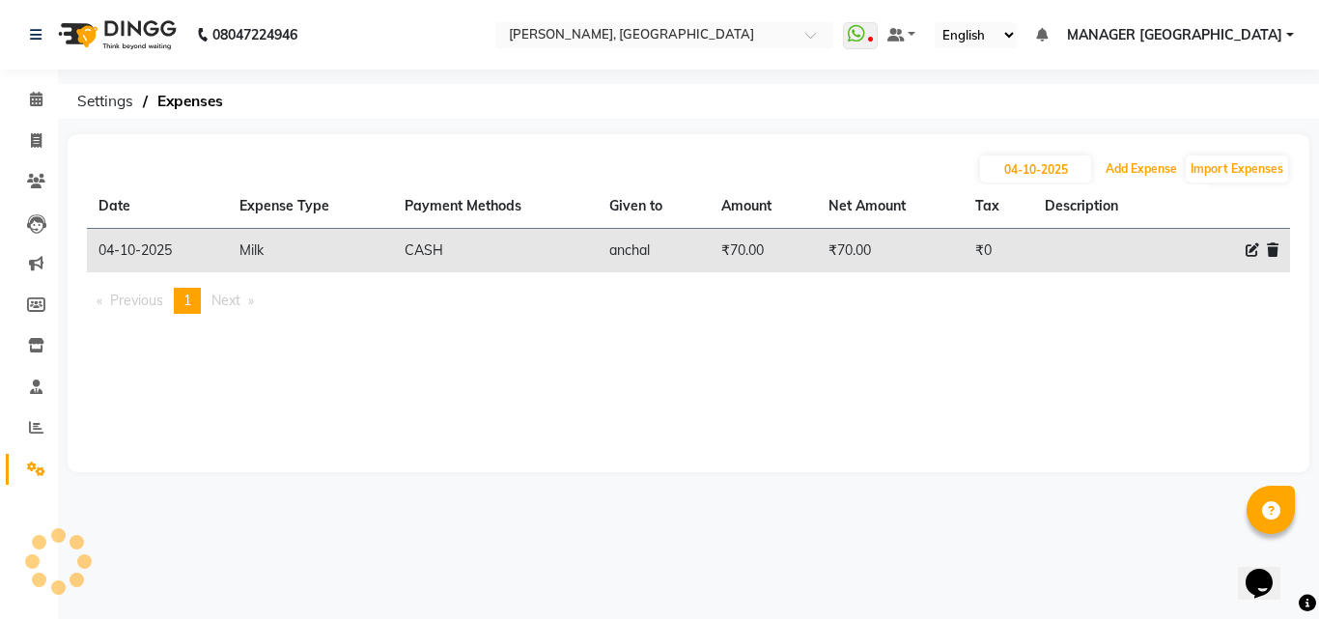
click at [1100, 155] on button "Add Expense" at bounding box center [1140, 168] width 81 height 27
select select "1"
select select "1927"
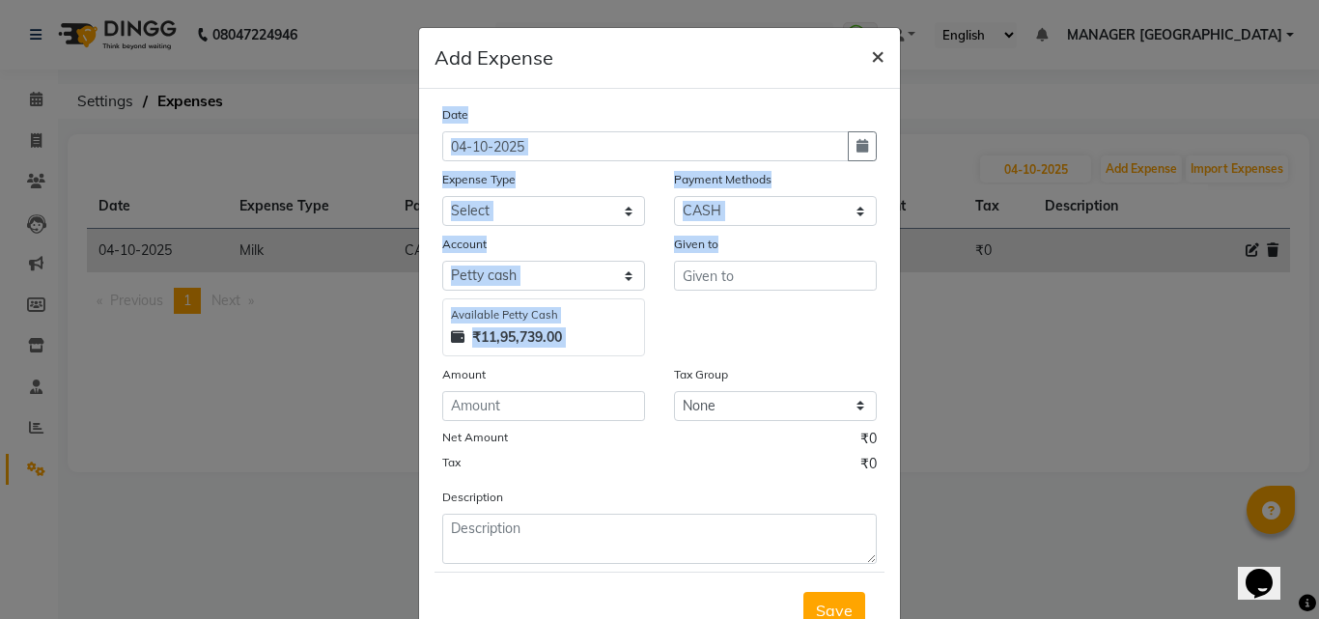
drag, startPoint x: 1108, startPoint y: 292, endPoint x: 872, endPoint y: 70, distance: 325.0
click at [872, 70] on ngb-modal-window "Add Expense × Date [DATE] Expense Type Select acetone Advance Salary bank depos…" at bounding box center [659, 309] width 1319 height 619
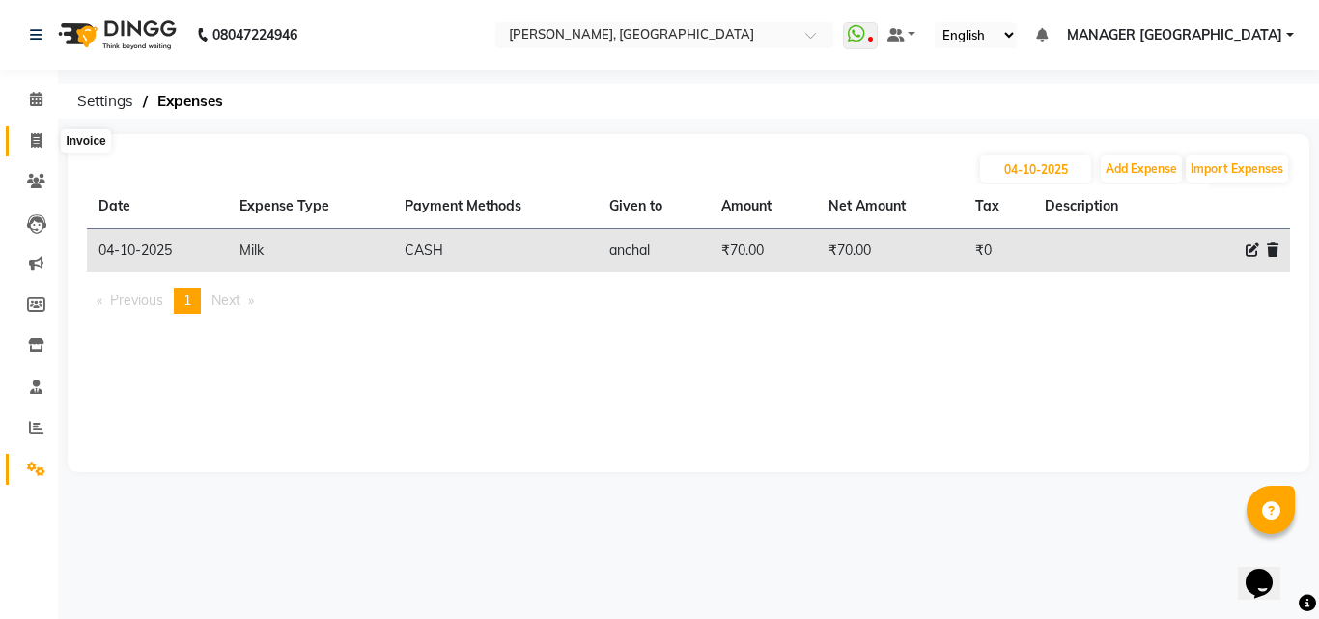
click at [27, 144] on span at bounding box center [36, 141] width 34 height 22
select select "service"
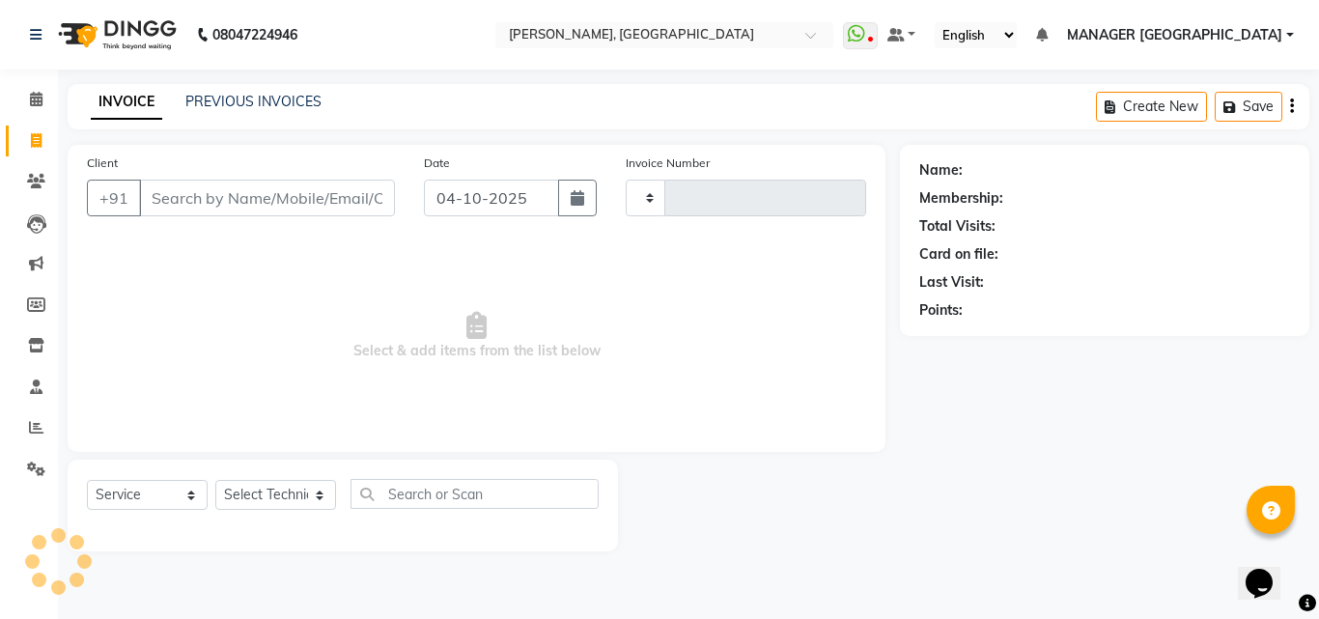
type input "1189"
select select "3755"
click at [255, 99] on link "PREVIOUS INVOICES" at bounding box center [253, 101] width 136 height 17
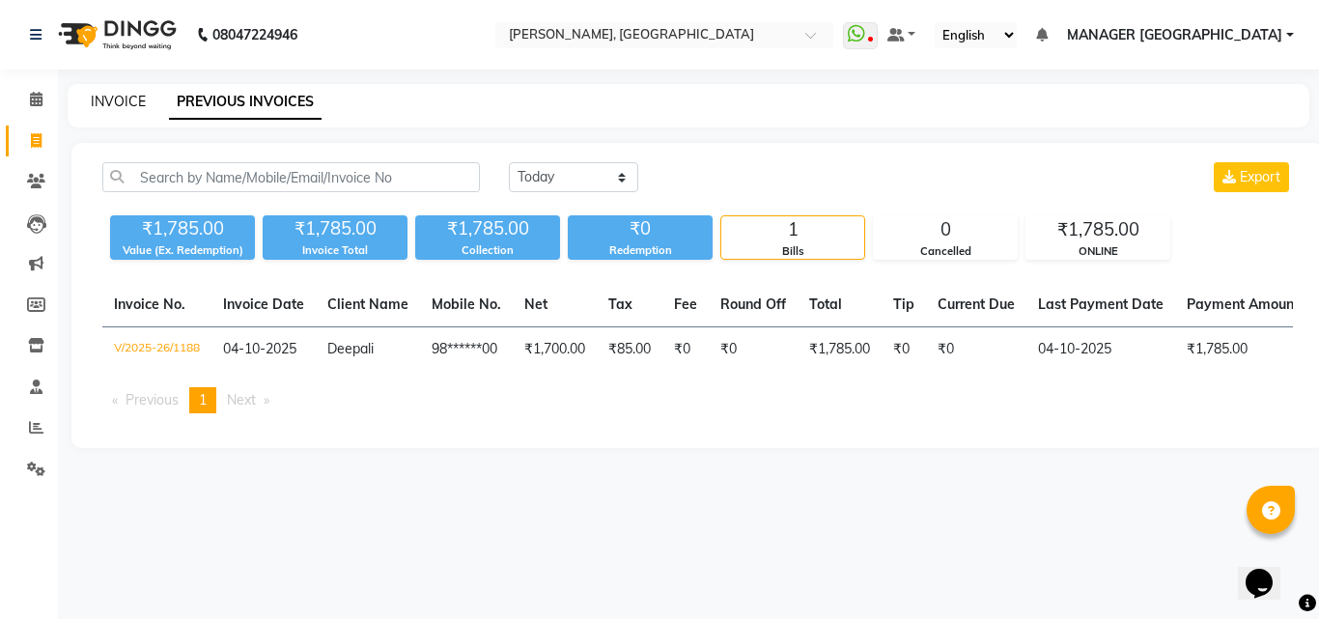
click at [112, 106] on link "INVOICE" at bounding box center [118, 101] width 55 height 17
select select "service"
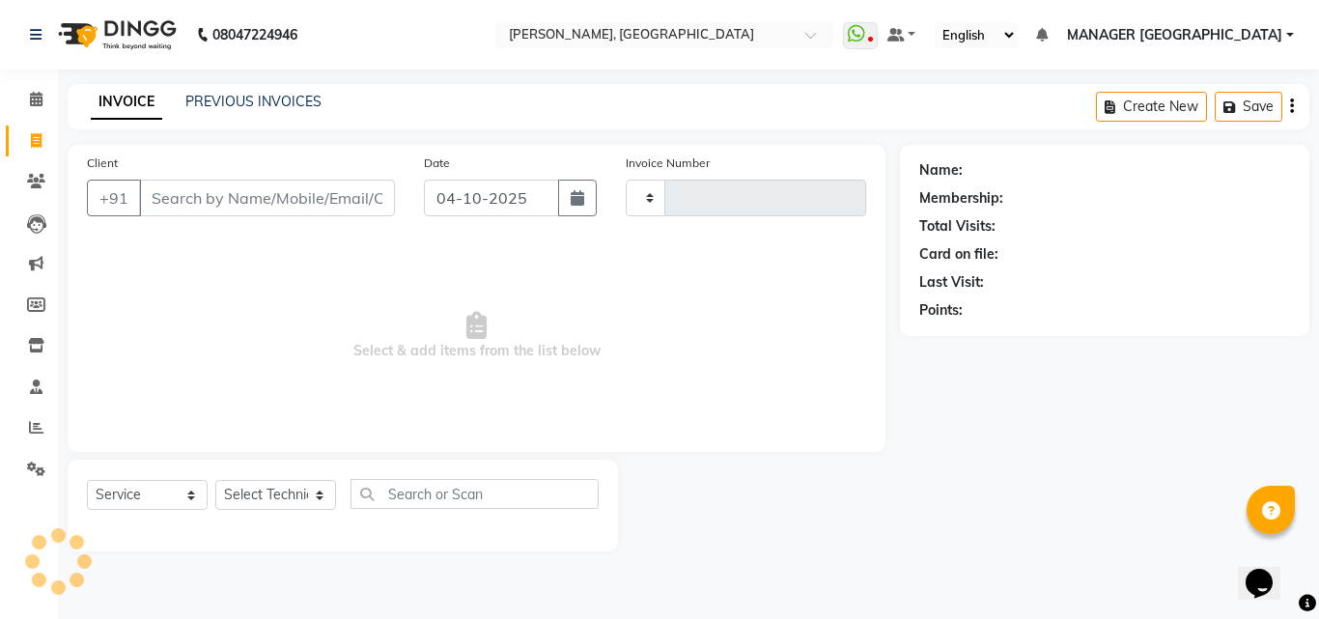
type input "1189"
select select "3755"
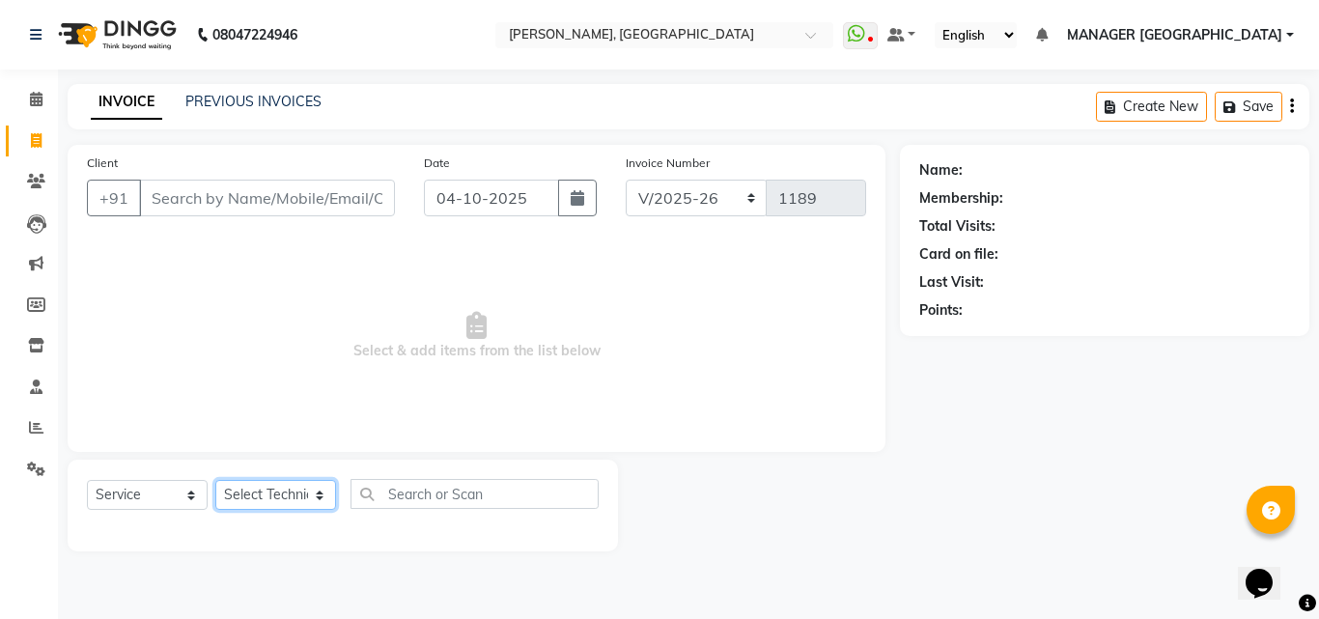
click at [287, 497] on select "Select Technician [PERSON_NAME] MANAGER GREEN [PERSON_NAME]" at bounding box center [275, 495] width 121 height 30
select select "80823"
click at [215, 480] on select "Select Technician [PERSON_NAME] MANAGER GREEN [PERSON_NAME]" at bounding box center [275, 495] width 121 height 30
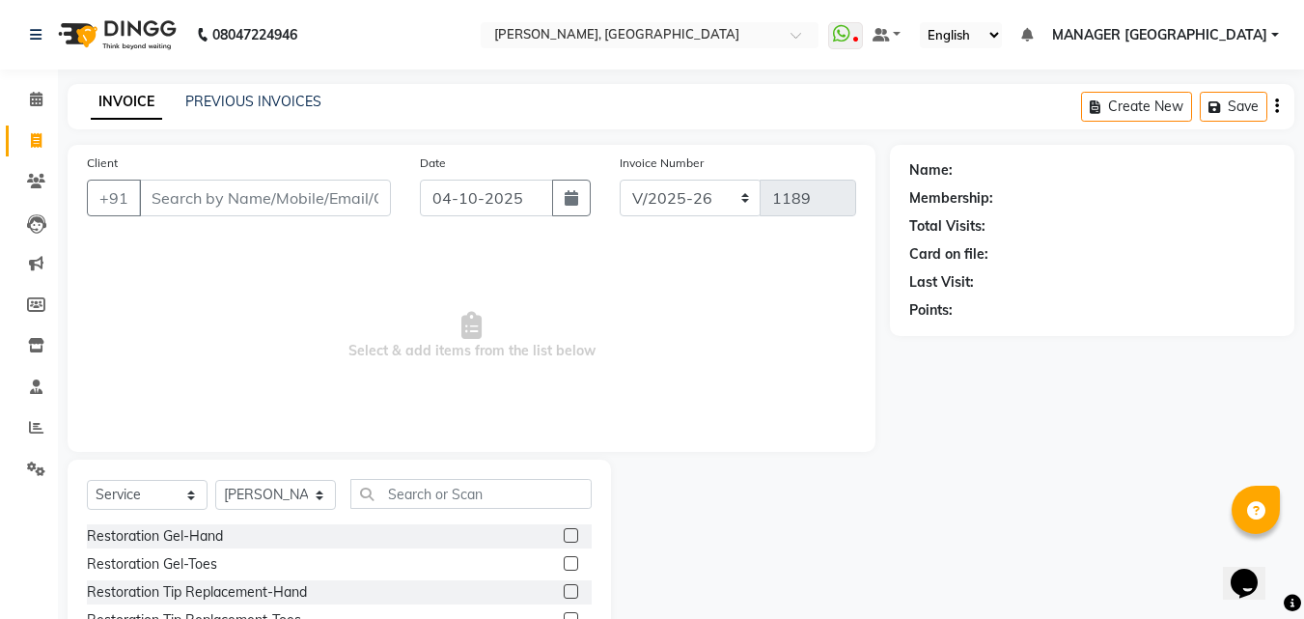
click at [418, 478] on div "Select Service Product Membership Package Voucher Prepaid Gift Card Select Tech…" at bounding box center [339, 601] width 543 height 285
click at [418, 492] on input "text" at bounding box center [470, 494] width 241 height 30
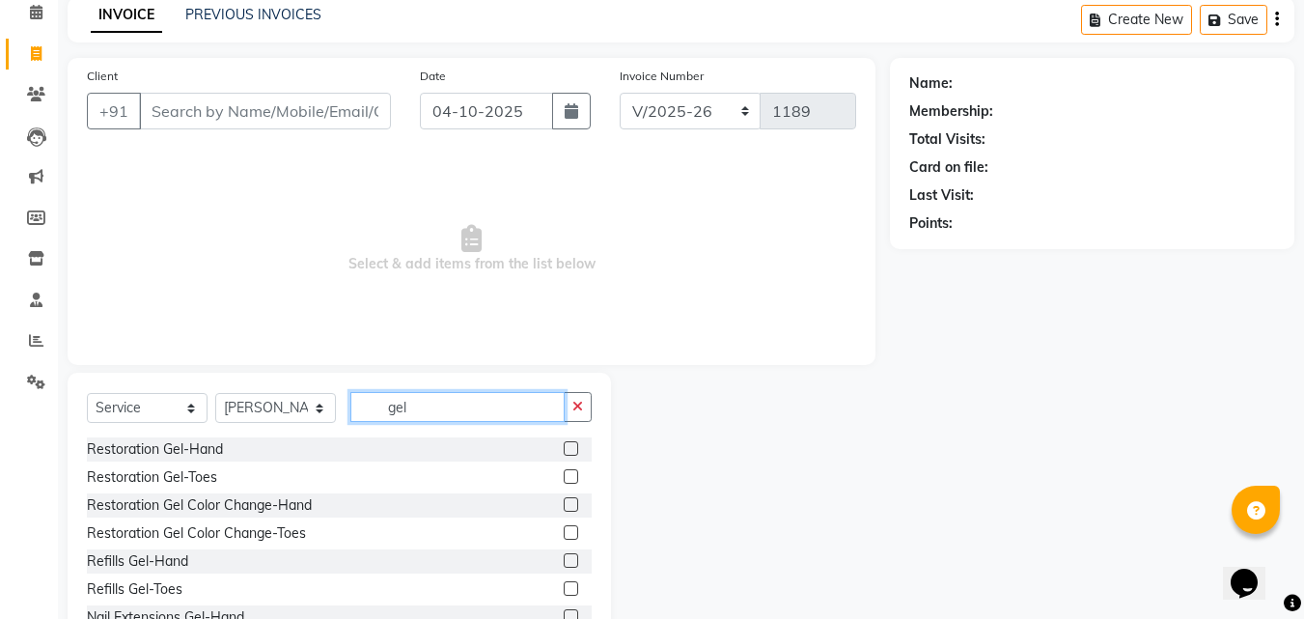
scroll to position [154, 0]
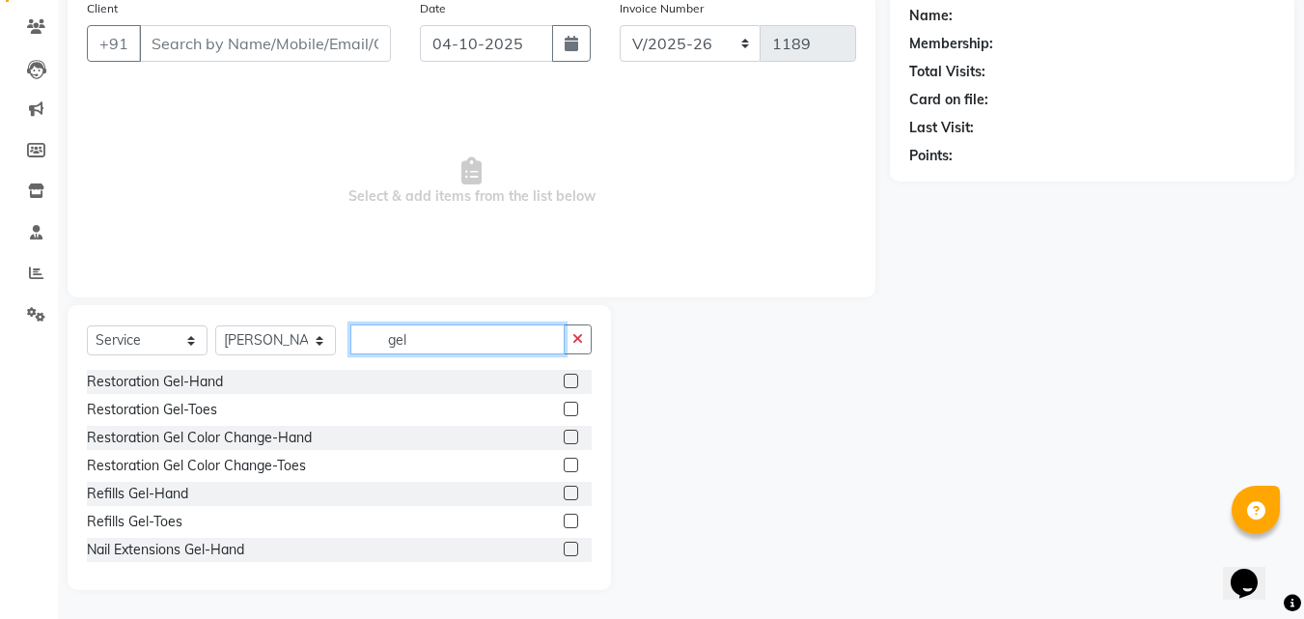
type input "gel"
click at [564, 502] on div at bounding box center [570, 496] width 13 height 20
click at [564, 496] on label at bounding box center [571, 493] width 14 height 14
click at [564, 496] on input "checkbox" at bounding box center [570, 493] width 13 height 13
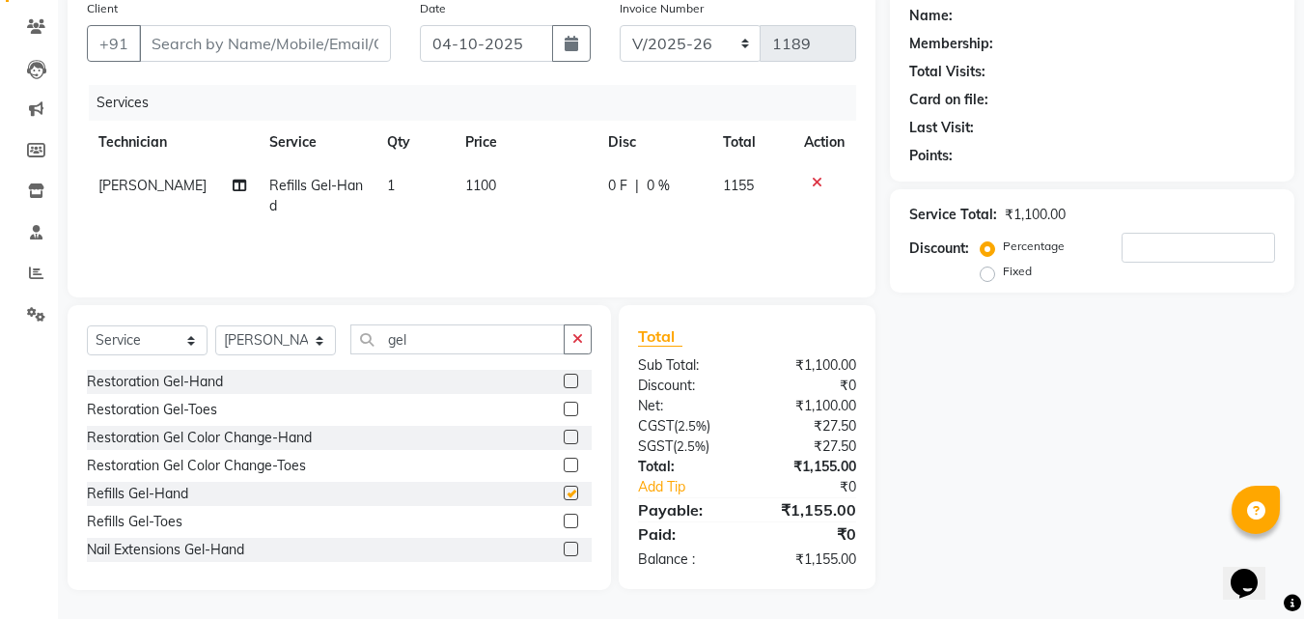
checkbox input "false"
click at [489, 179] on td "1100" at bounding box center [525, 196] width 143 height 64
select select "80823"
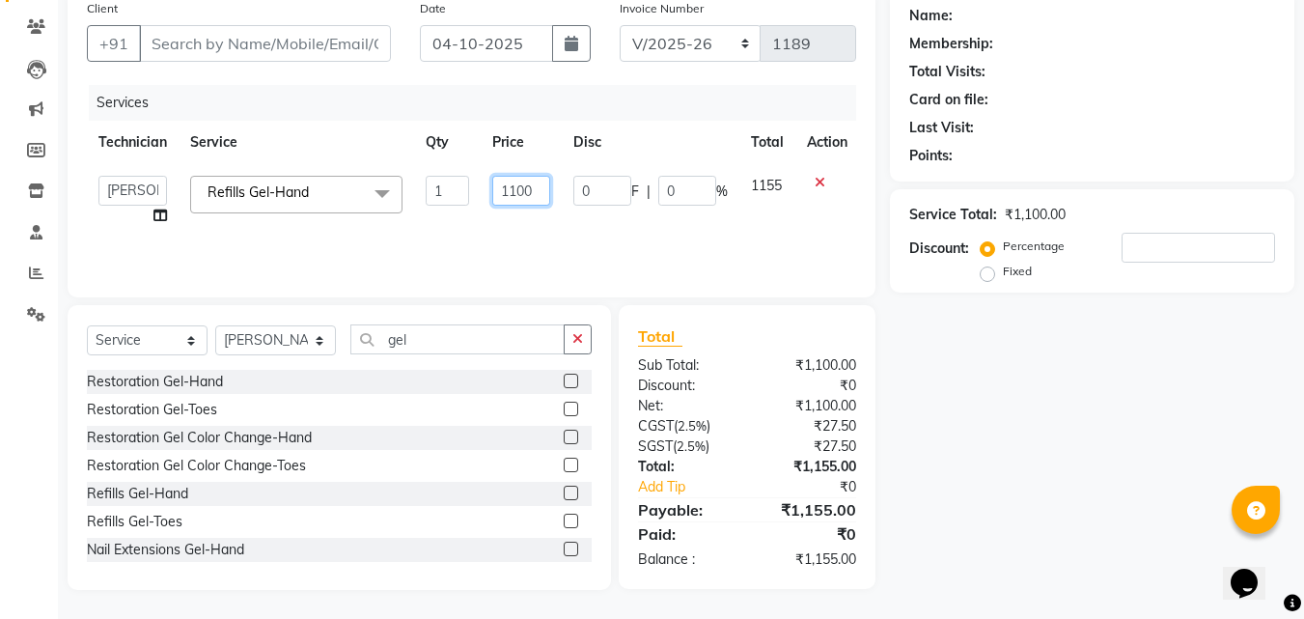
click at [525, 187] on input "1100" at bounding box center [521, 191] width 58 height 30
type input "900"
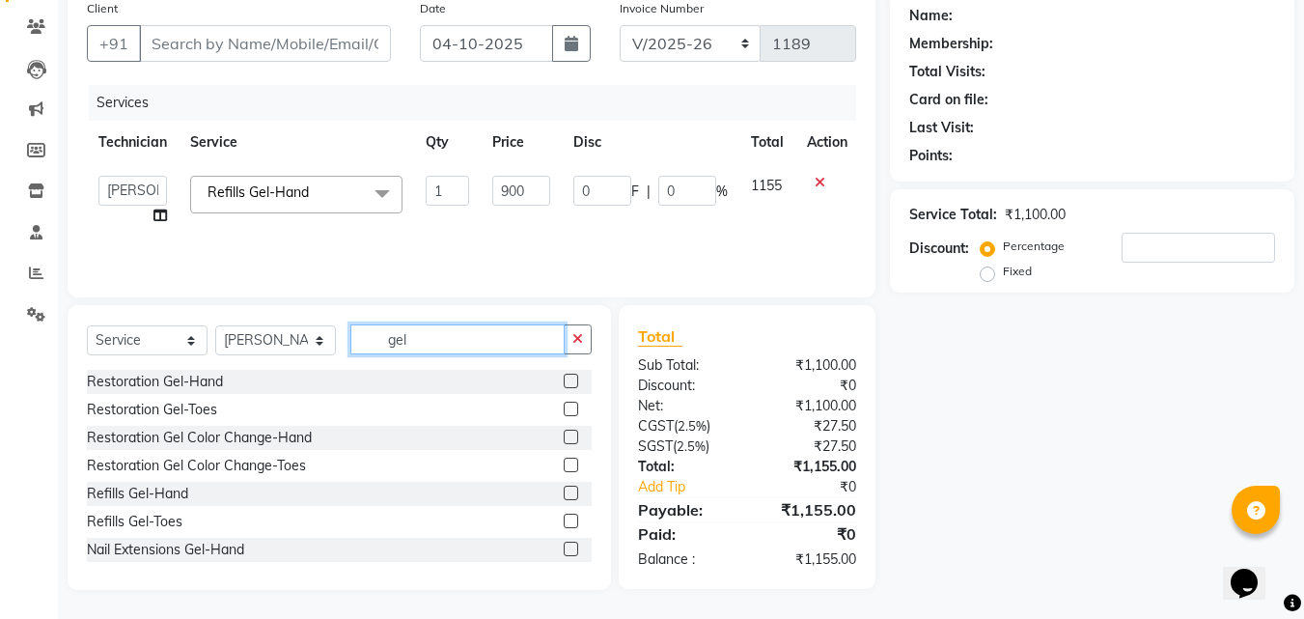
click at [442, 347] on input "gel" at bounding box center [457, 339] width 214 height 30
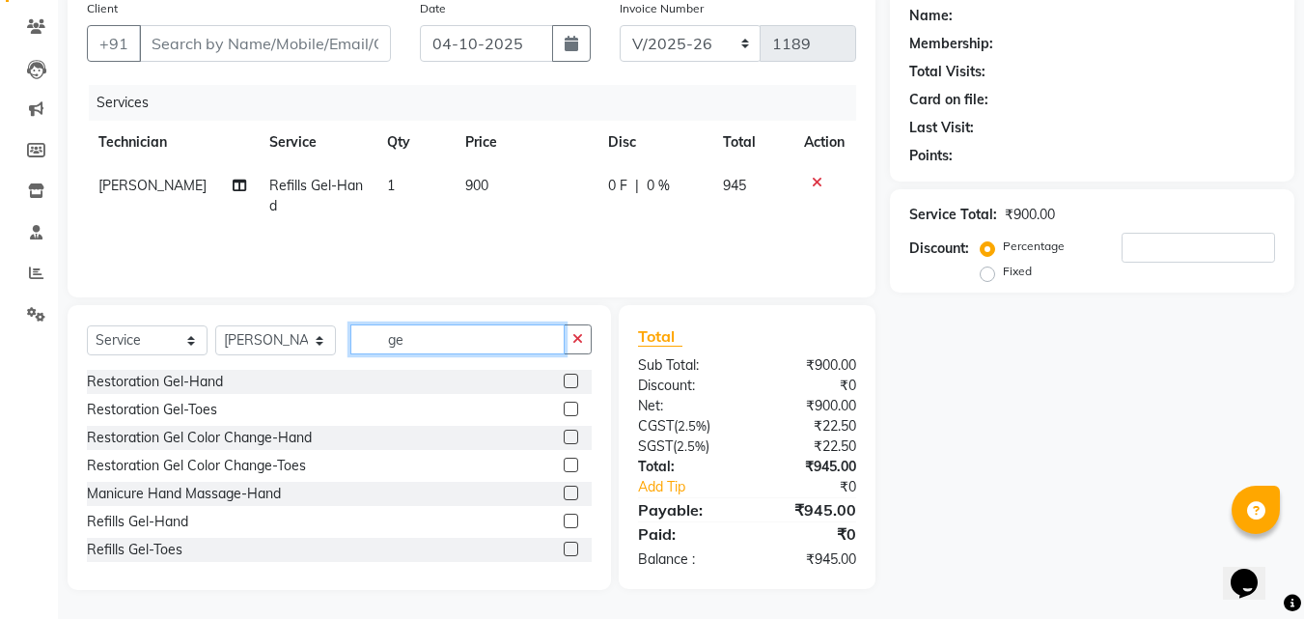
type input "g"
type input "p"
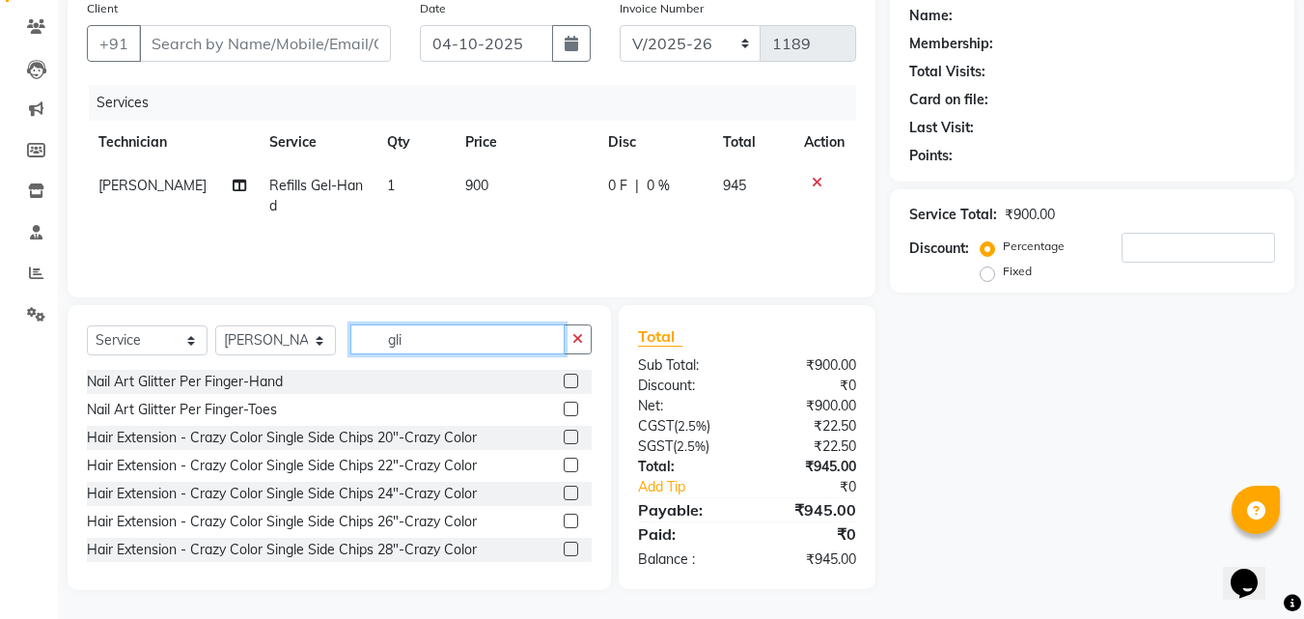
scroll to position [153, 0]
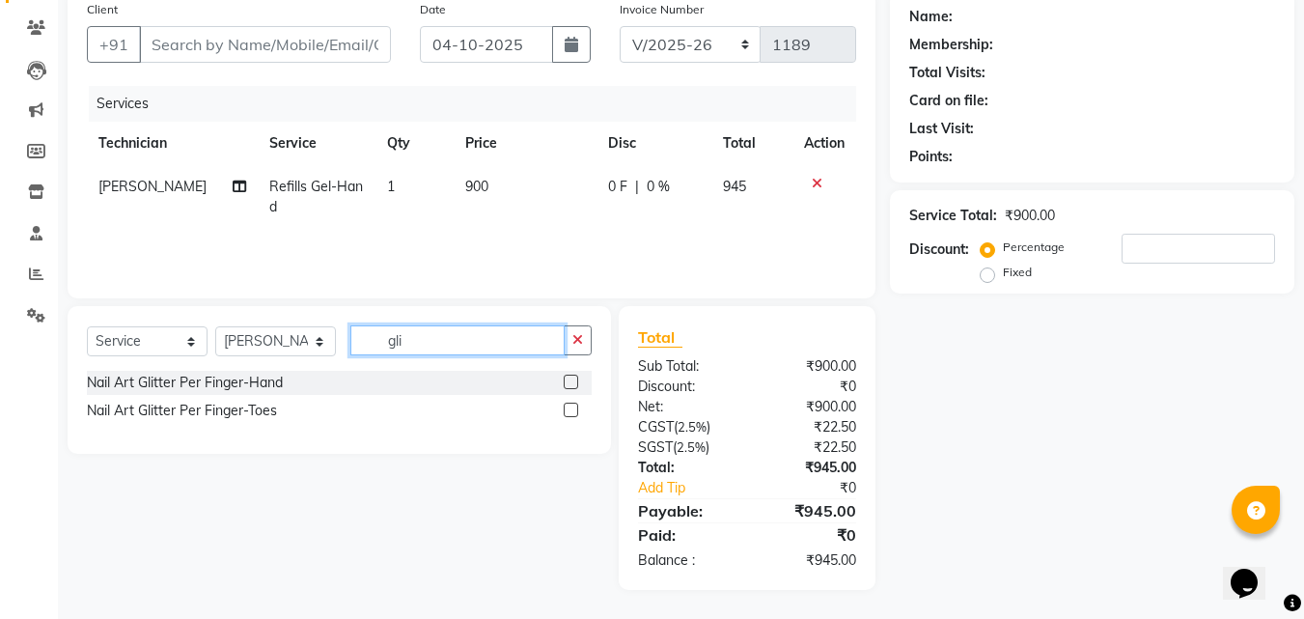
type input "gli"
click at [567, 378] on label at bounding box center [571, 382] width 14 height 14
click at [567, 378] on input "checkbox" at bounding box center [570, 382] width 13 height 13
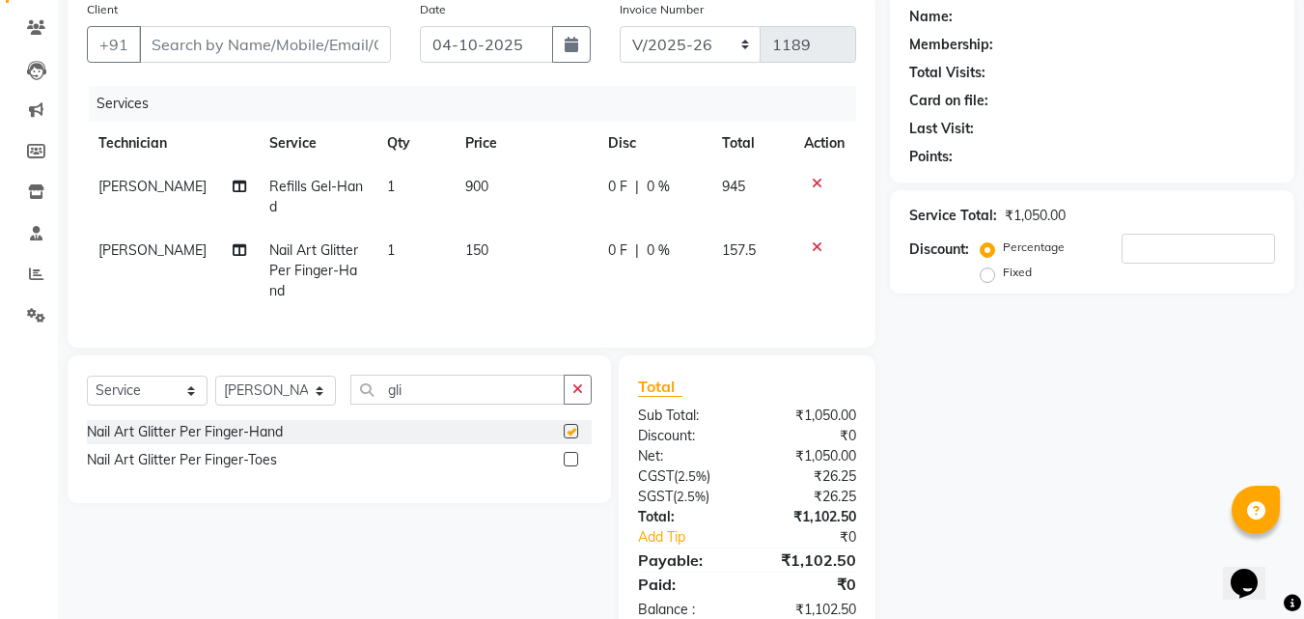
checkbox input "false"
click at [473, 253] on span "150" at bounding box center [476, 249] width 23 height 17
select select "80823"
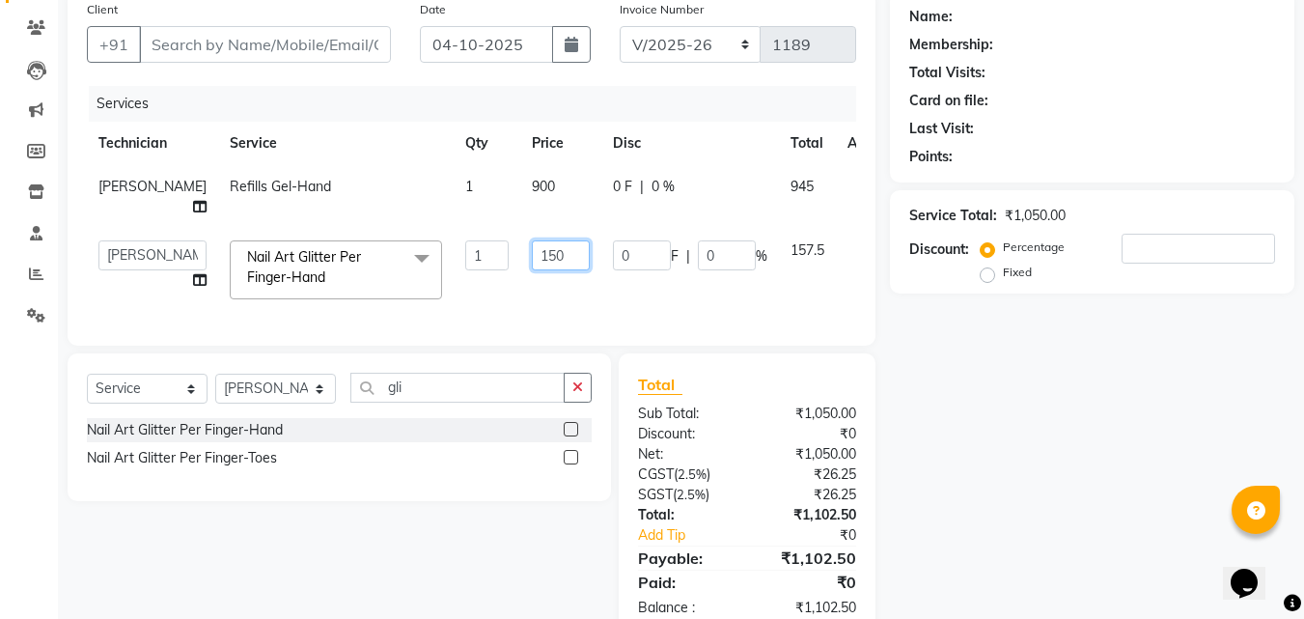
click at [532, 240] on input "150" at bounding box center [561, 255] width 58 height 30
type input "700"
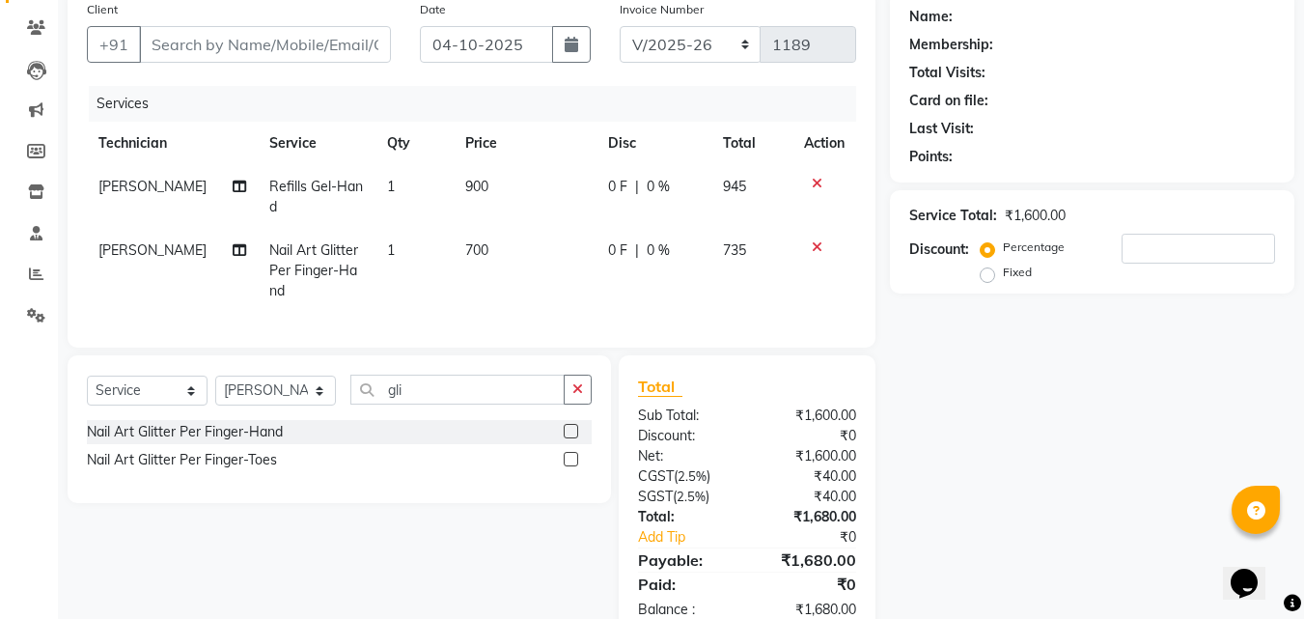
click at [568, 455] on div "Nail Art Glitter Per Finger-Hand Nail Art Glitter Per Finger-Toes" at bounding box center [339, 448] width 505 height 56
click at [565, 466] on label at bounding box center [571, 459] width 14 height 14
click at [565, 466] on input "checkbox" at bounding box center [570, 460] width 13 height 13
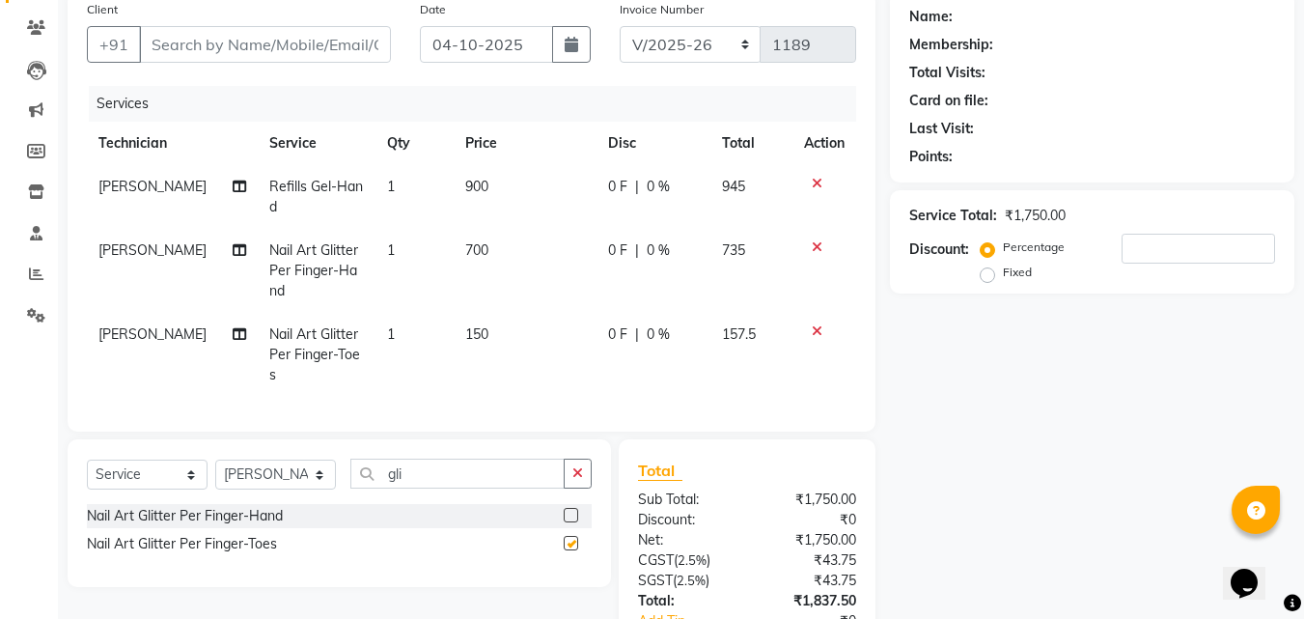
checkbox input "false"
click at [487, 337] on td "150" at bounding box center [525, 355] width 143 height 84
select select "80823"
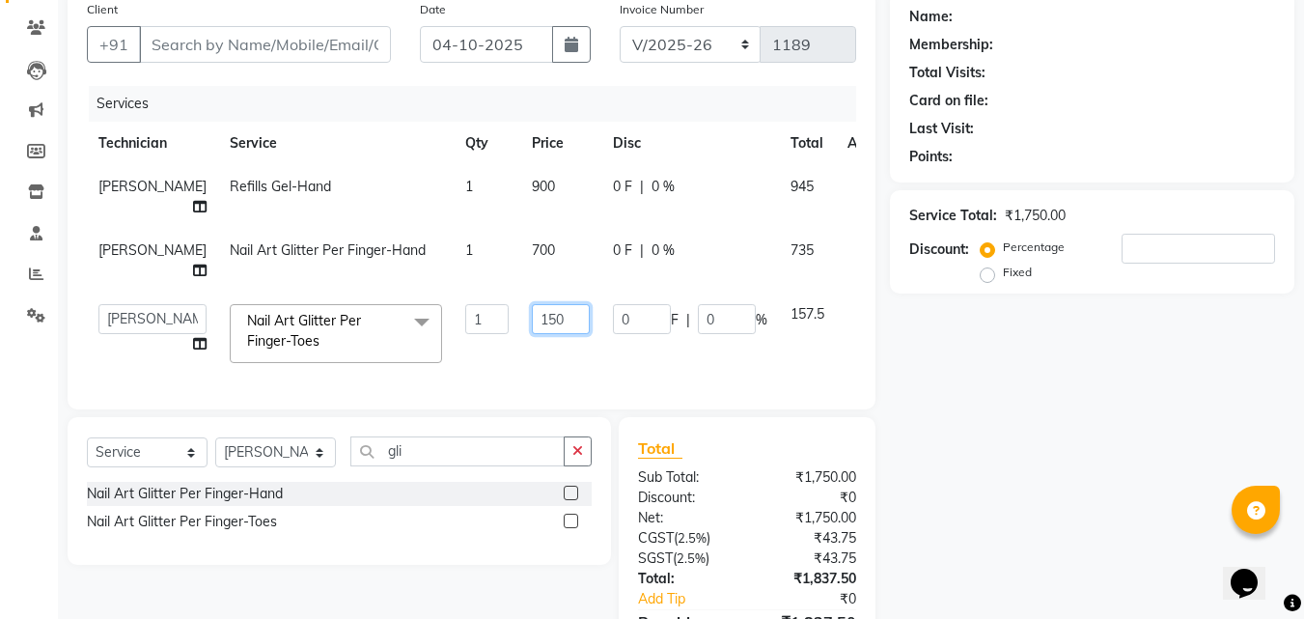
click at [532, 304] on input "150" at bounding box center [561, 319] width 58 height 30
type input "1"
type input "700"
click at [1002, 447] on div "Name: Membership: Total Visits: Card on file: Last Visit: Points: Service Total…" at bounding box center [1099, 345] width 419 height 709
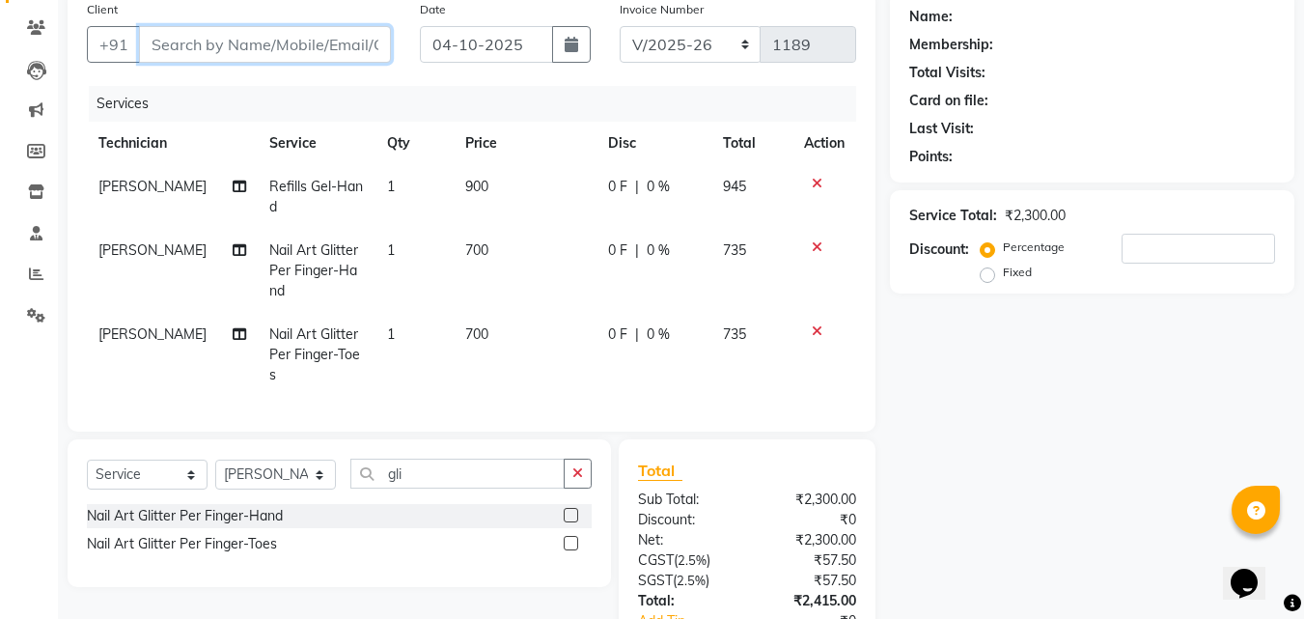
click at [362, 38] on input "Client" at bounding box center [265, 44] width 252 height 37
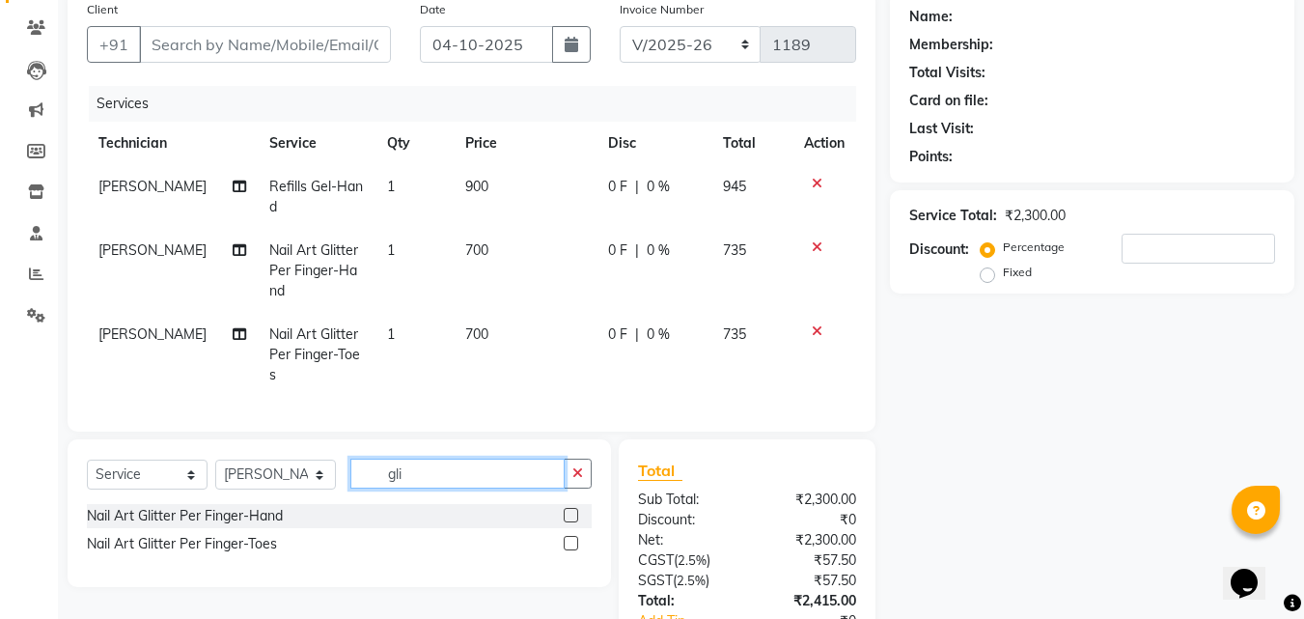
click at [451, 475] on input "gli" at bounding box center [457, 474] width 214 height 30
type input "g"
type input "tip"
click at [569, 522] on label at bounding box center [571, 515] width 14 height 14
click at [569, 522] on input "checkbox" at bounding box center [570, 516] width 13 height 13
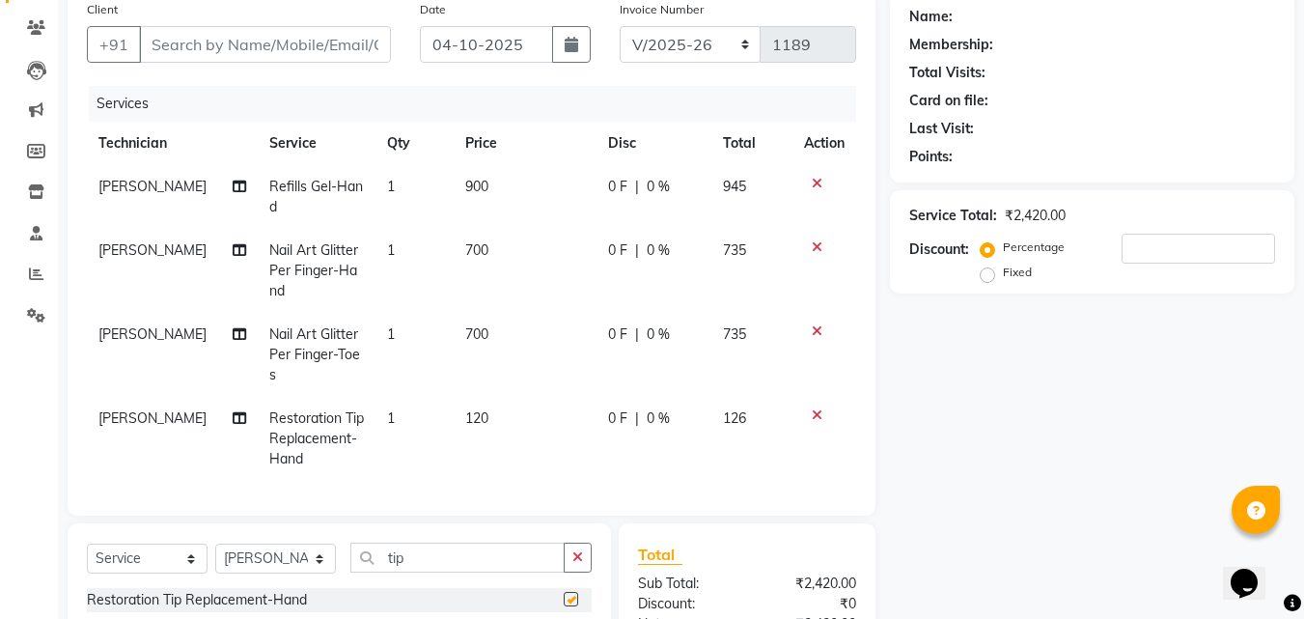
checkbox input "false"
click at [486, 419] on td "120" at bounding box center [525, 439] width 143 height 84
select select "80823"
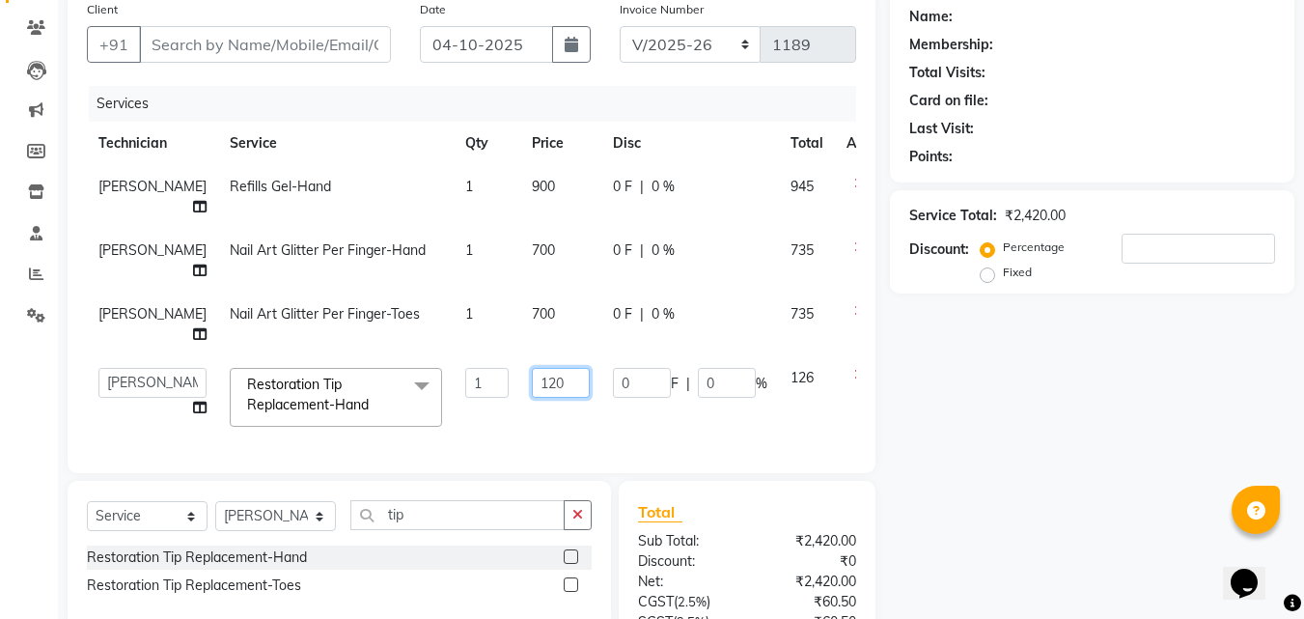
click at [532, 368] on input "120" at bounding box center [561, 383] width 58 height 30
type input "300"
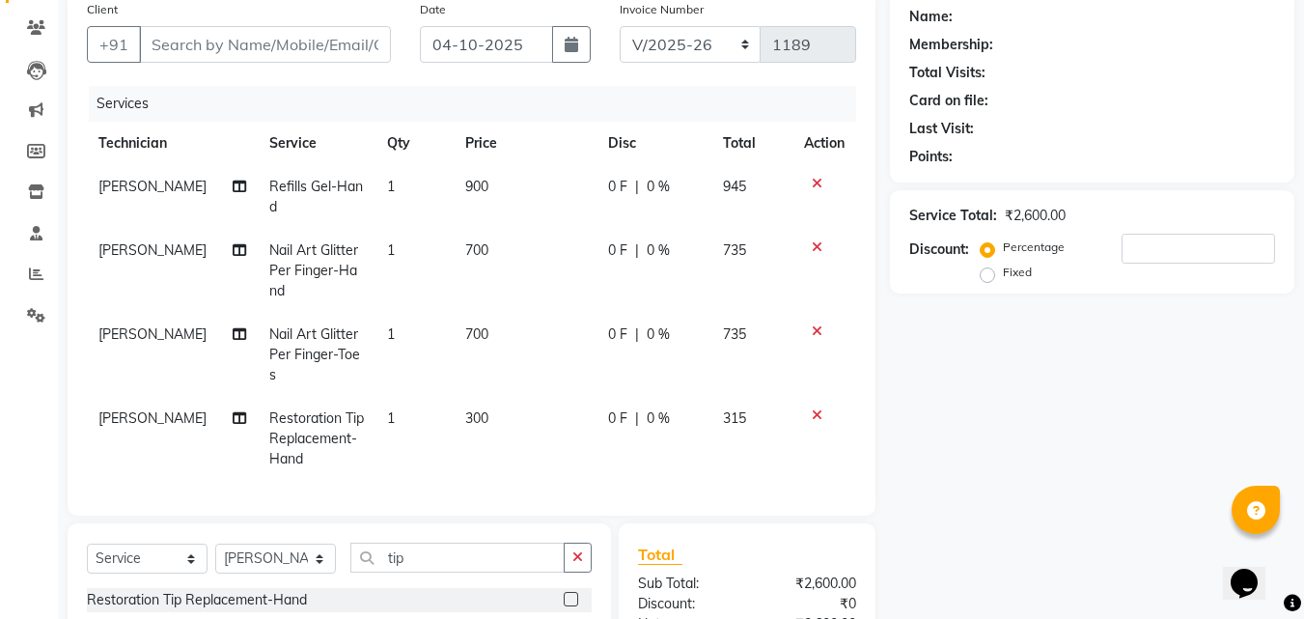
click at [1007, 510] on div "Name: Membership: Total Visits: Card on file: Last Visit: Points: Service Total…" at bounding box center [1099, 399] width 419 height 816
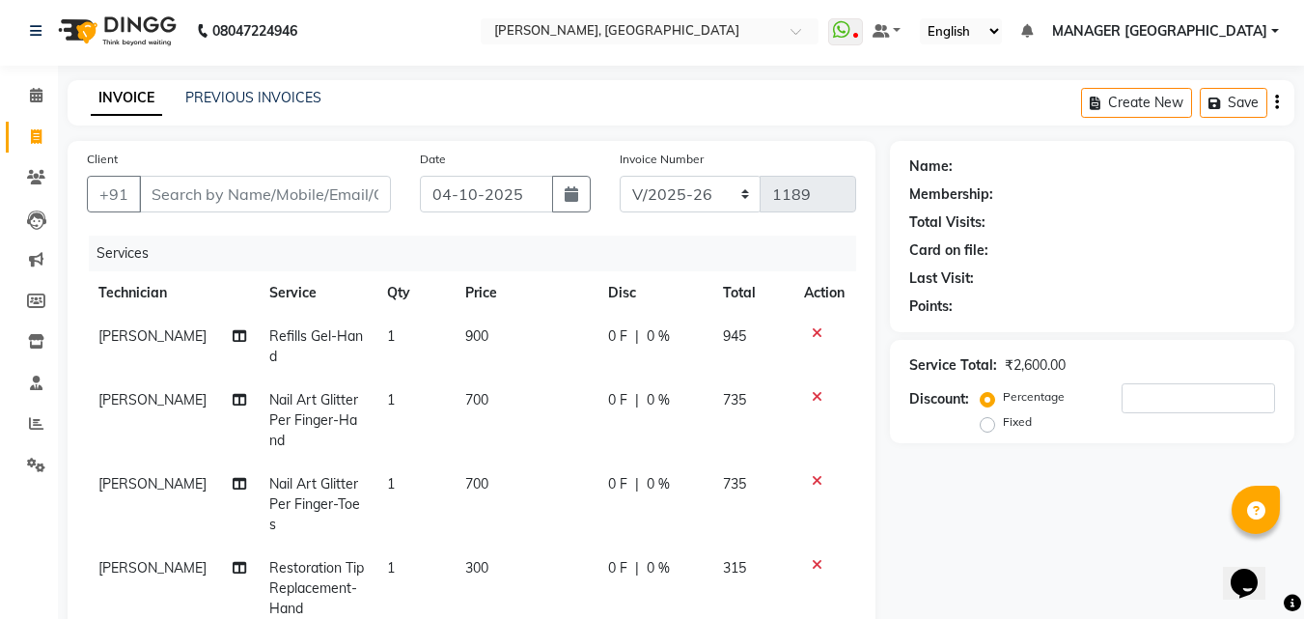
scroll to position [0, 0]
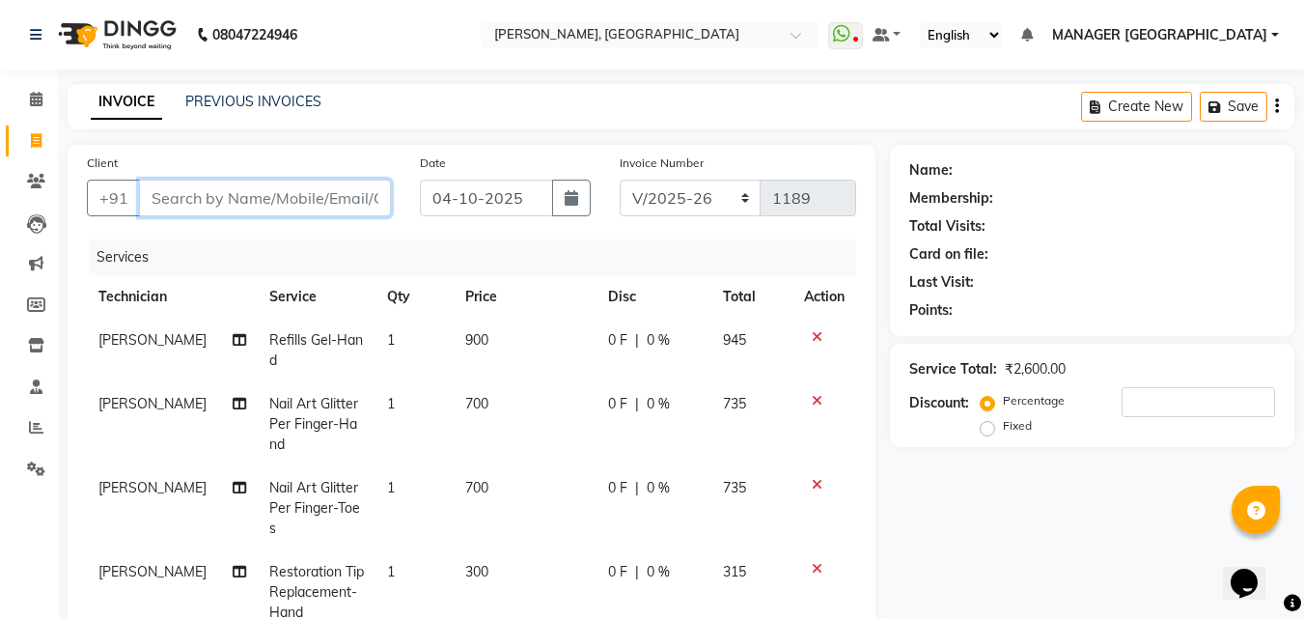
click at [245, 213] on input "Client" at bounding box center [265, 198] width 252 height 37
type input "8"
type input "0"
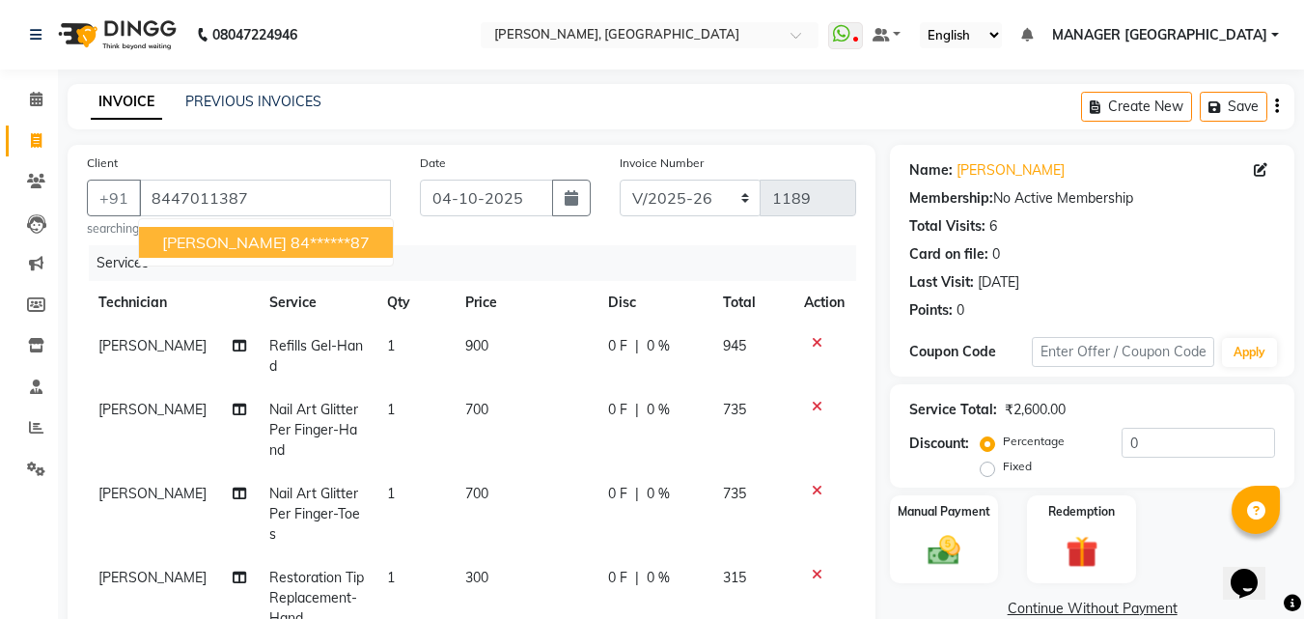
click at [246, 236] on span "[PERSON_NAME]" at bounding box center [224, 242] width 125 height 19
type input "84******87"
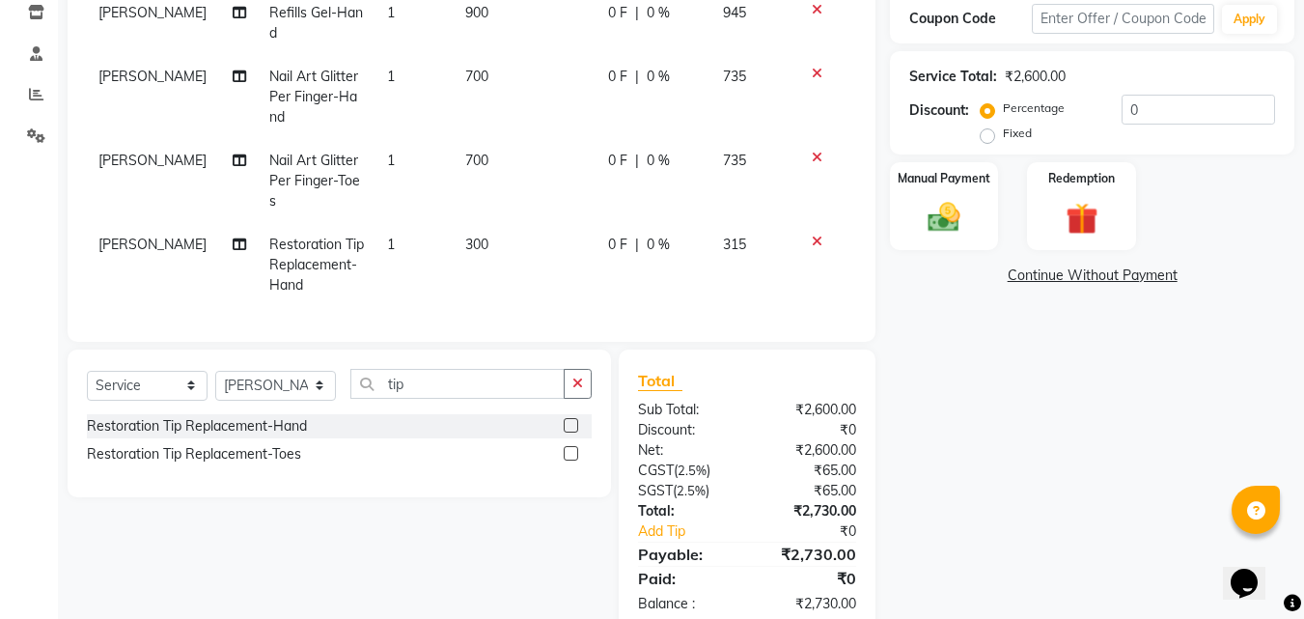
scroll to position [391, 0]
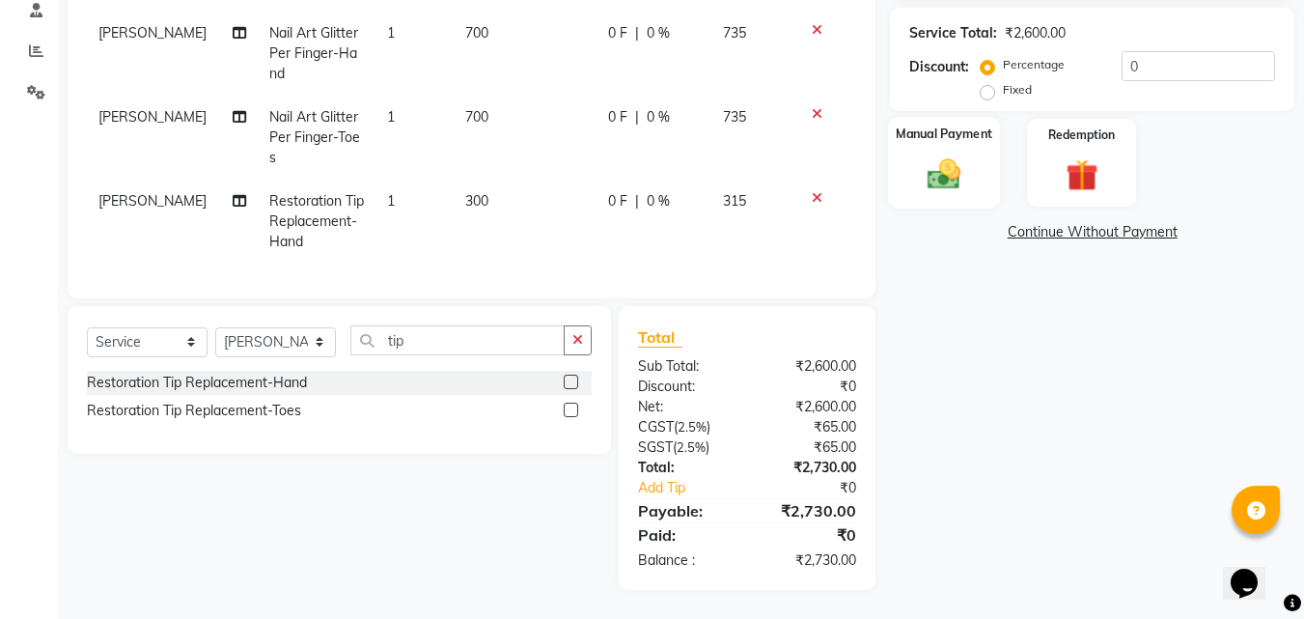
click at [927, 163] on img at bounding box center [944, 173] width 54 height 39
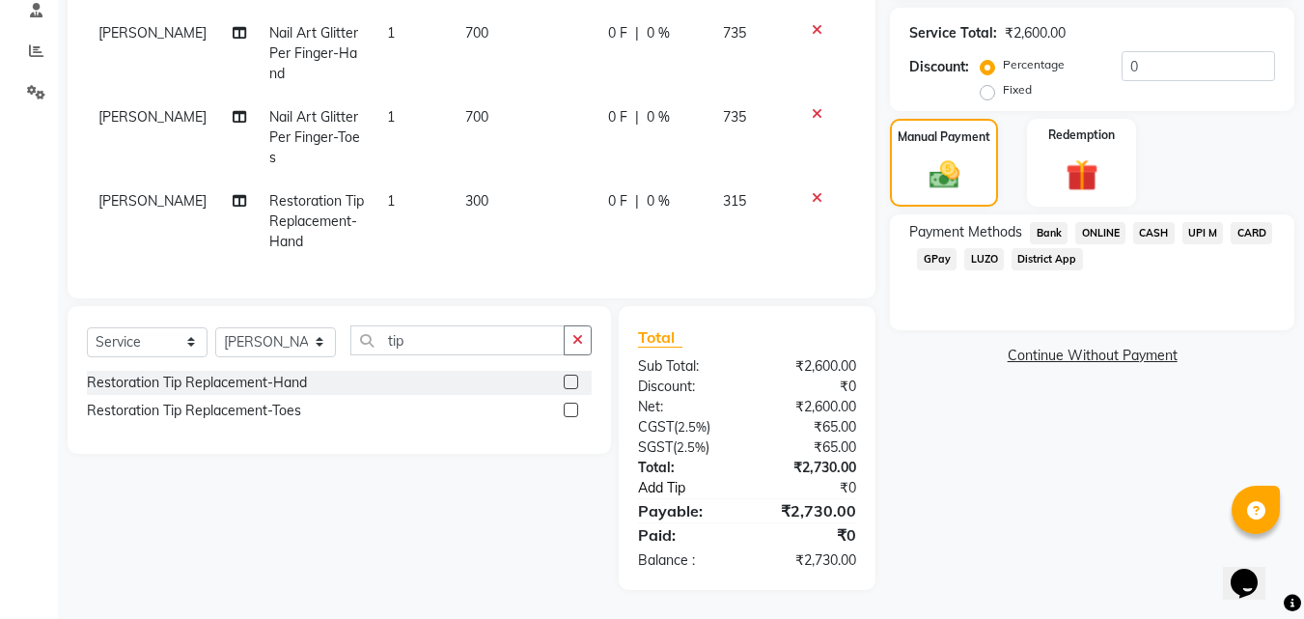
click at [676, 482] on link "Add Tip" at bounding box center [696, 488] width 144 height 20
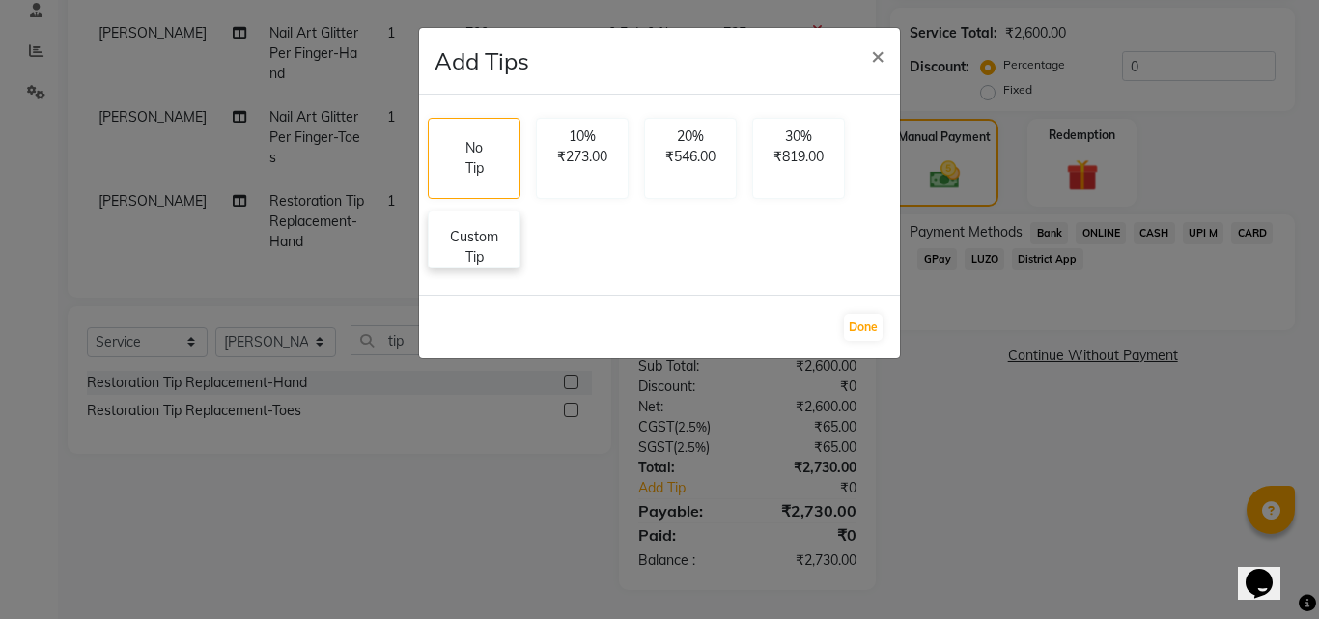
click at [487, 241] on p "Custom Tip" at bounding box center [474, 247] width 68 height 41
select select "80823"
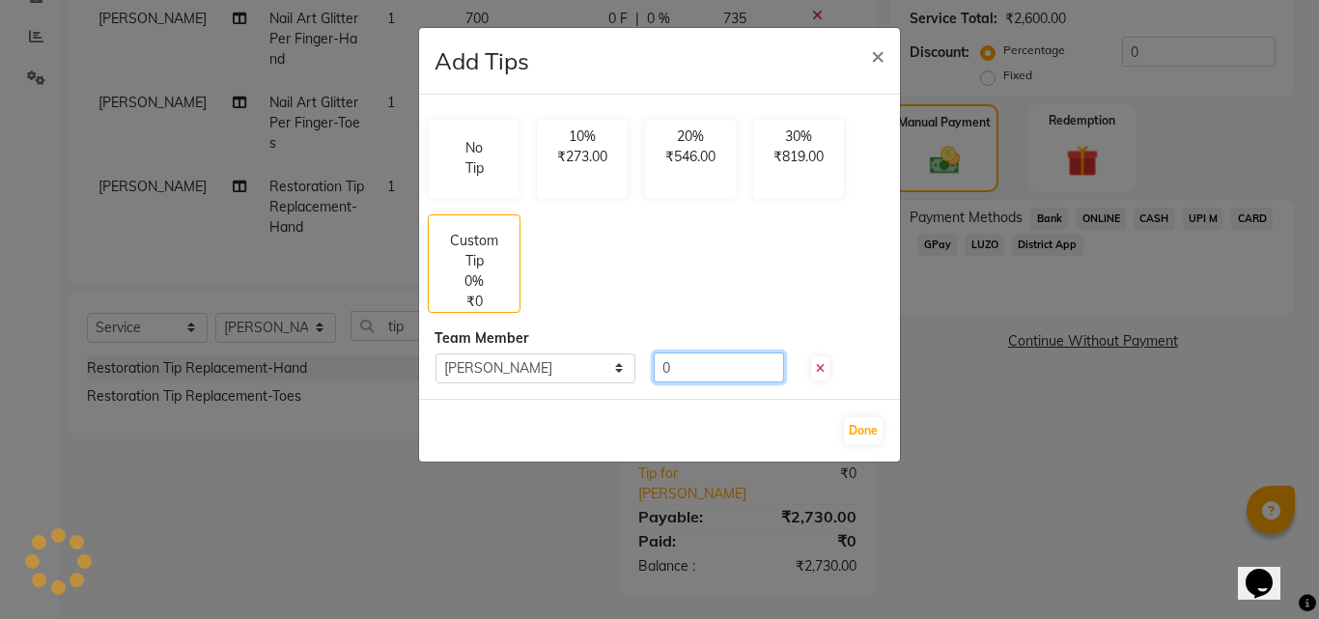
click at [695, 365] on input "0" at bounding box center [719, 367] width 130 height 30
type input "200"
click at [850, 426] on button "Done" at bounding box center [863, 430] width 39 height 27
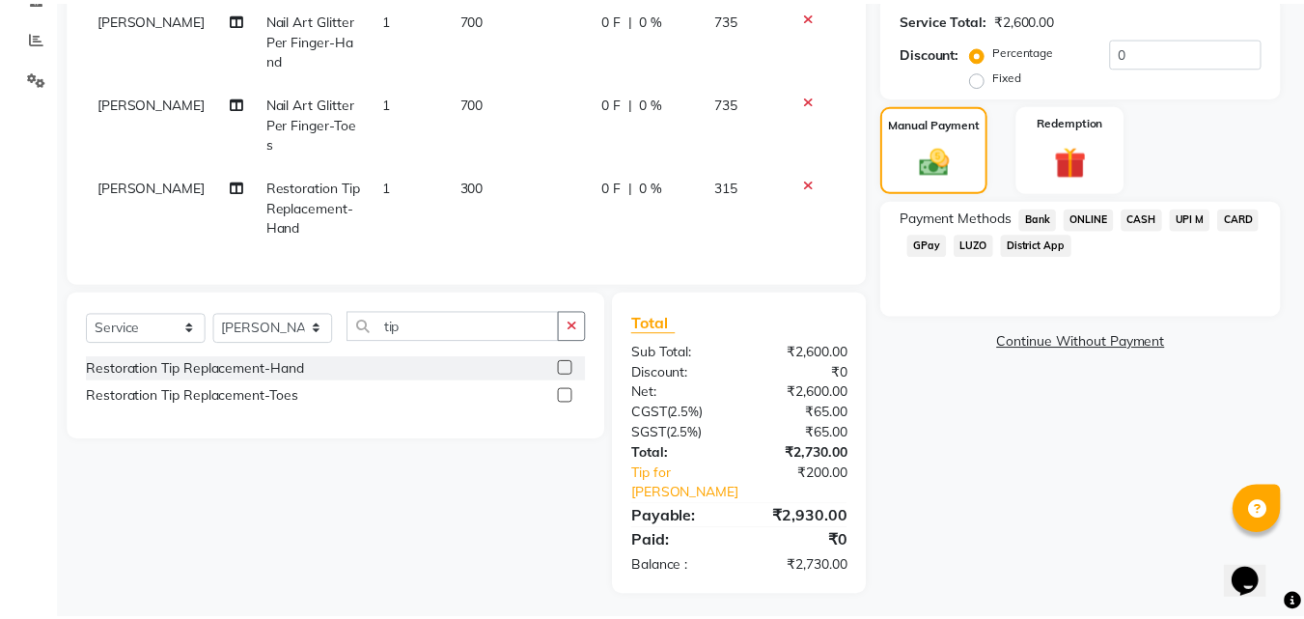
scroll to position [371, 0]
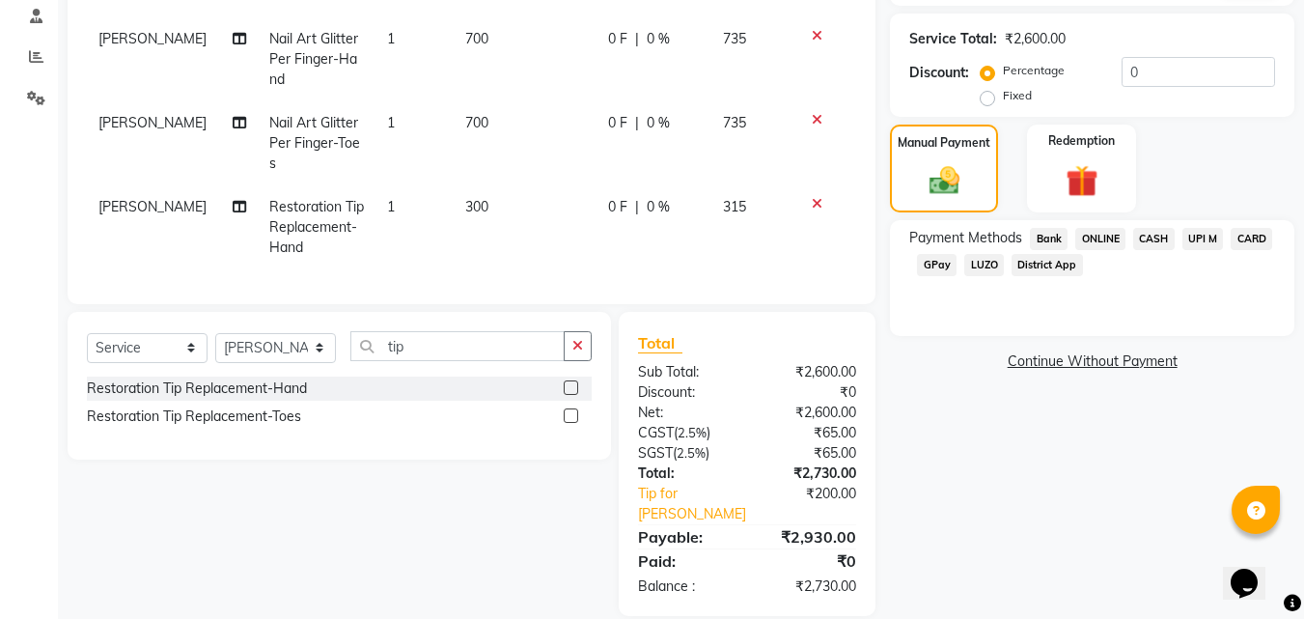
click at [1097, 240] on span "ONLINE" at bounding box center [1100, 239] width 50 height 22
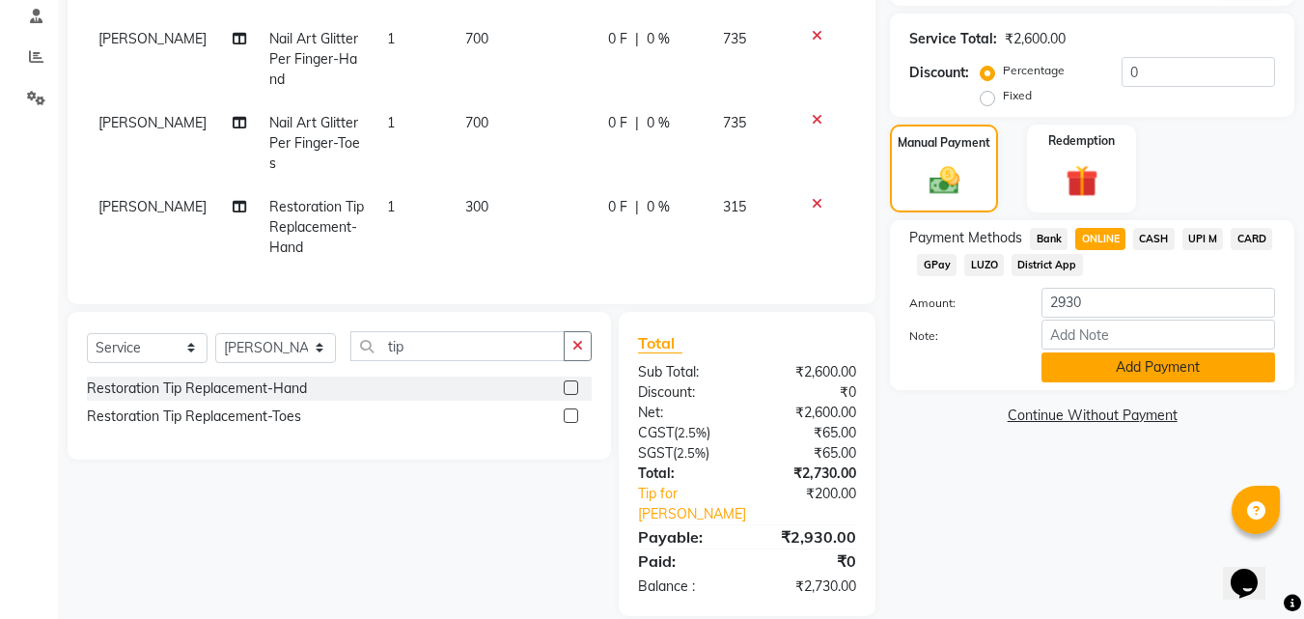
click at [1082, 372] on button "Add Payment" at bounding box center [1159, 367] width 234 height 30
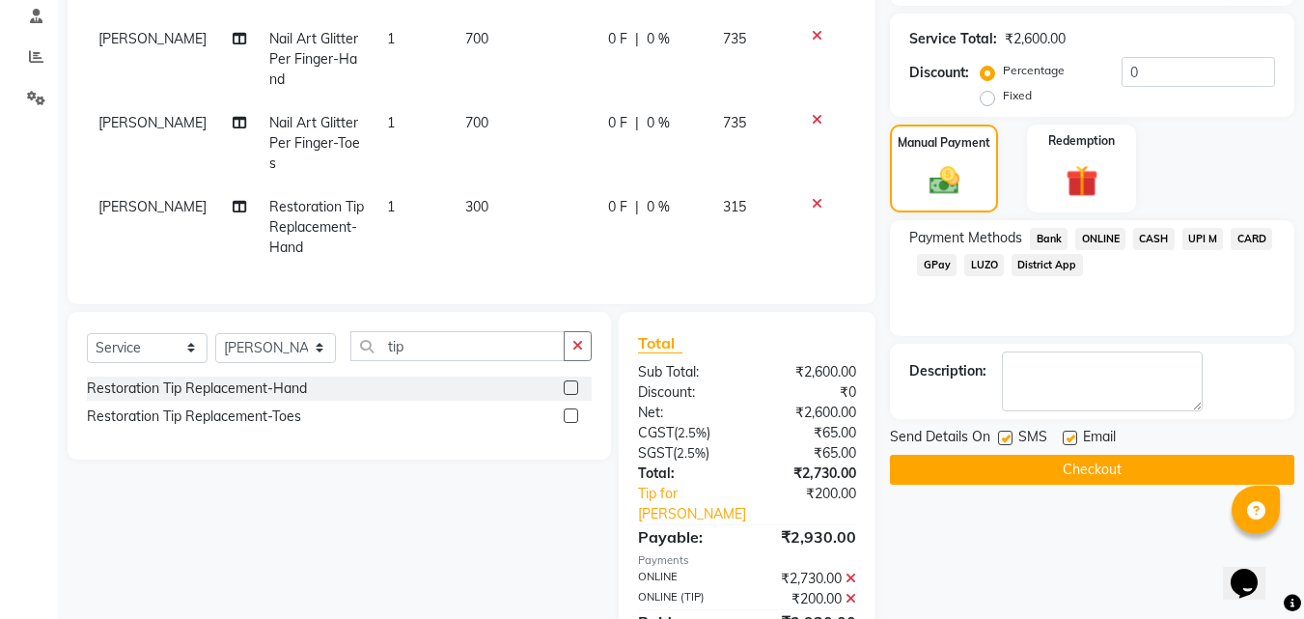
click at [1042, 462] on button "Checkout" at bounding box center [1092, 470] width 404 height 30
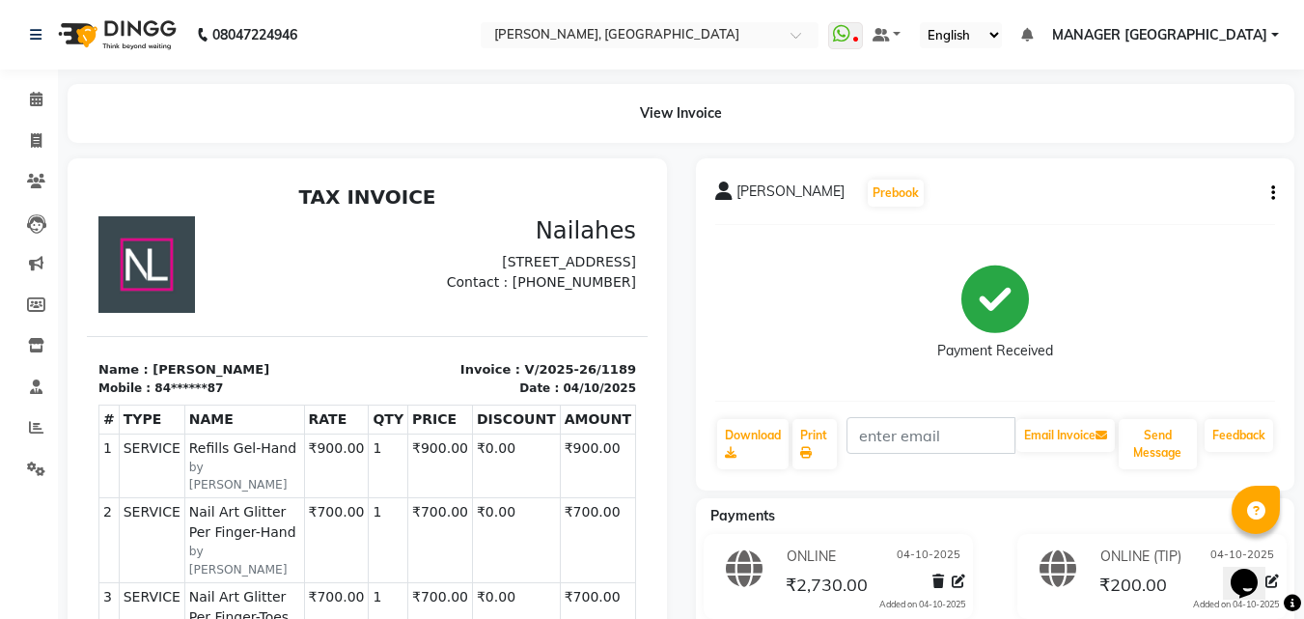
scroll to position [461, 0]
